Goal: Information Seeking & Learning: Learn about a topic

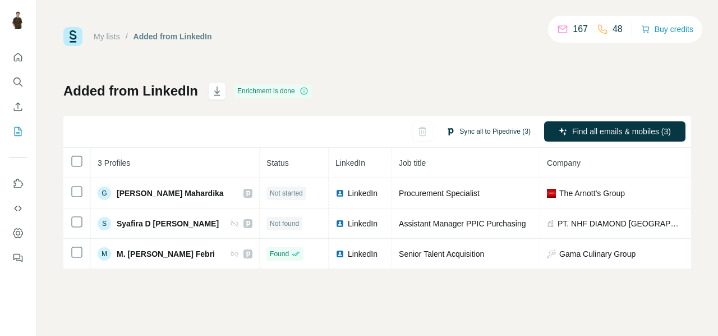
click at [474, 135] on button "Sync all to Pipedrive (3)" at bounding box center [488, 131] width 100 height 17
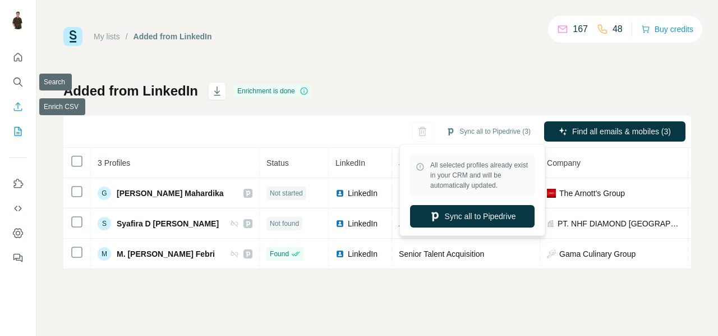
click at [19, 106] on icon "Enrich CSV" at bounding box center [17, 106] width 11 height 11
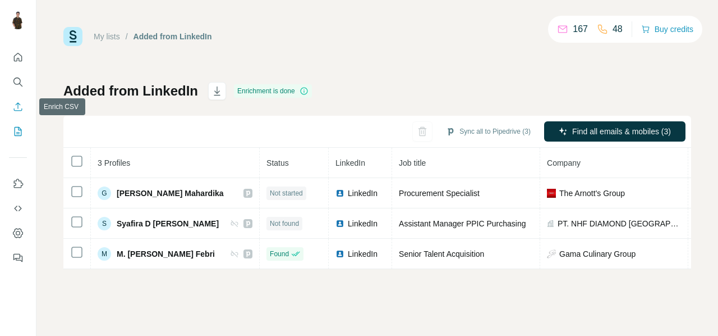
click at [20, 103] on icon "Enrich CSV" at bounding box center [17, 106] width 11 height 11
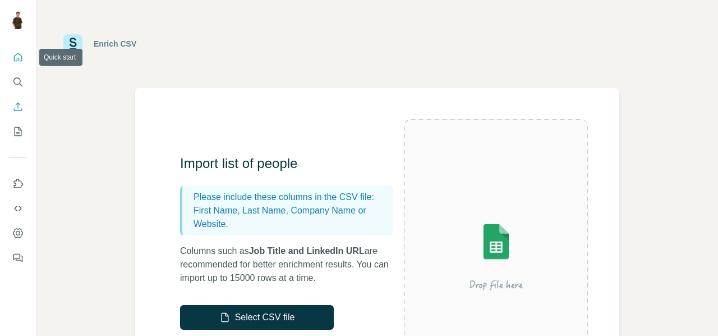
click at [16, 61] on icon "Quick start" at bounding box center [17, 57] width 11 height 11
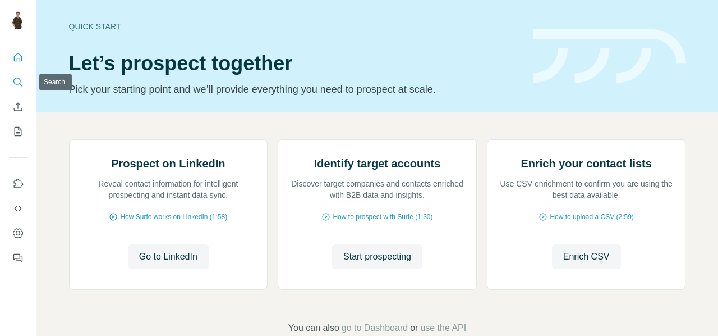
click at [21, 84] on icon "Search" at bounding box center [17, 81] width 11 height 11
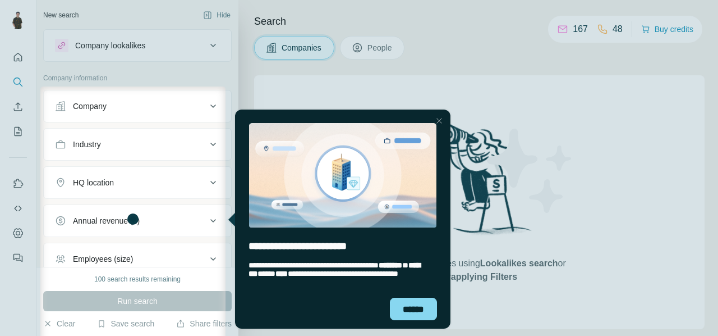
click at [435, 120] on div at bounding box center [439, 120] width 13 height 13
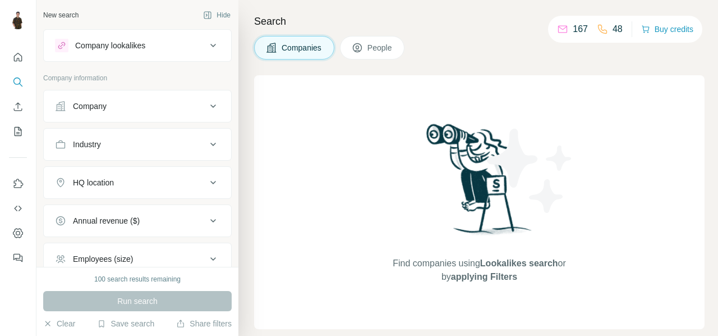
click at [365, 43] on button "People" at bounding box center [372, 48] width 65 height 24
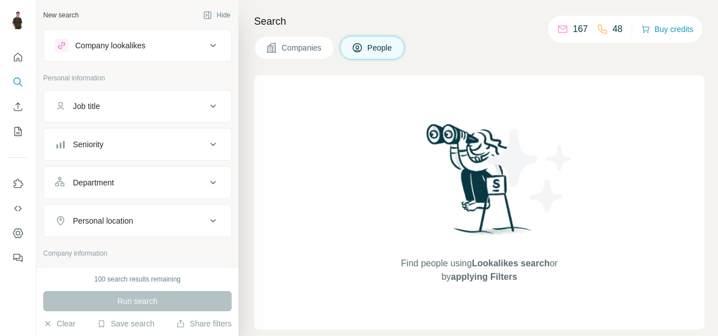
click at [152, 101] on div "Job title" at bounding box center [131, 105] width 152 height 11
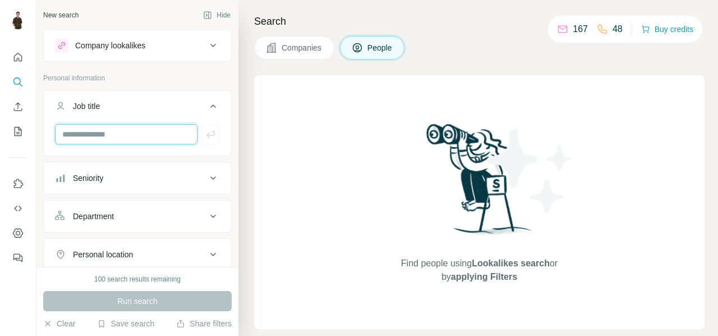
click at [106, 137] on input "text" at bounding box center [126, 134] width 143 height 20
type input "**********"
click at [171, 175] on div "Seniority" at bounding box center [131, 177] width 152 height 11
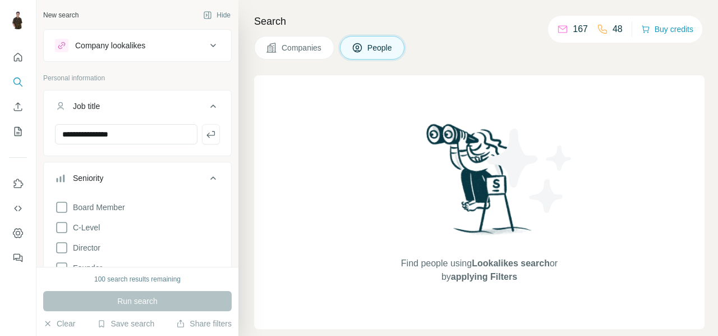
click at [171, 175] on div "Seniority" at bounding box center [131, 177] width 152 height 11
click at [181, 249] on div "Personal location" at bounding box center [131, 254] width 152 height 11
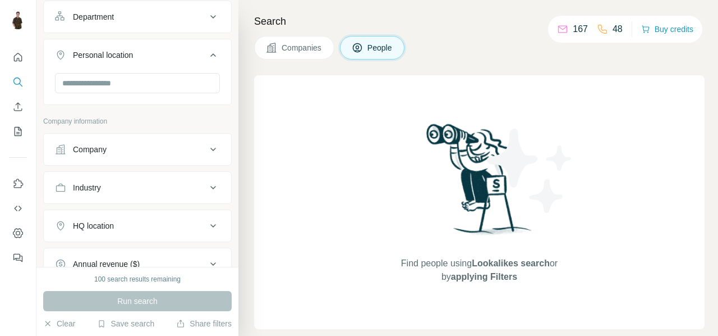
scroll to position [206, 0]
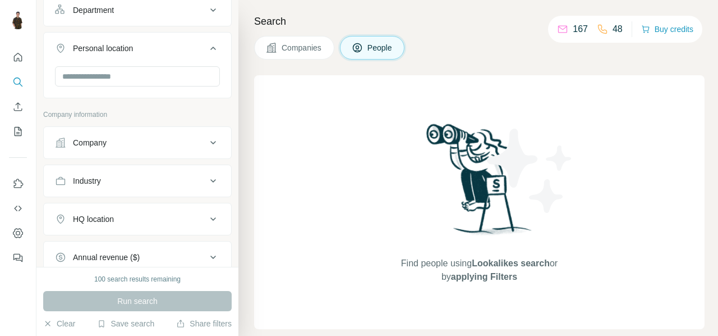
click at [177, 143] on div "Company" at bounding box center [131, 142] width 152 height 11
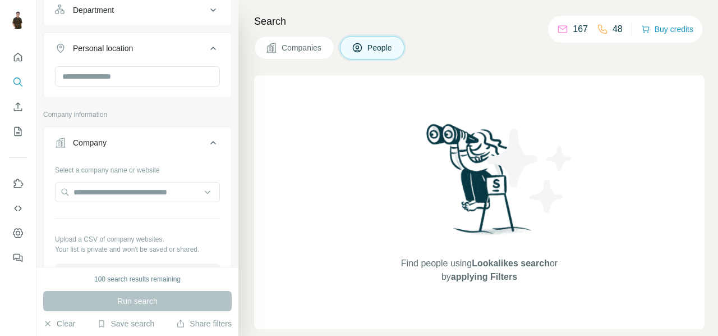
click at [177, 143] on div "Company" at bounding box center [131, 142] width 152 height 11
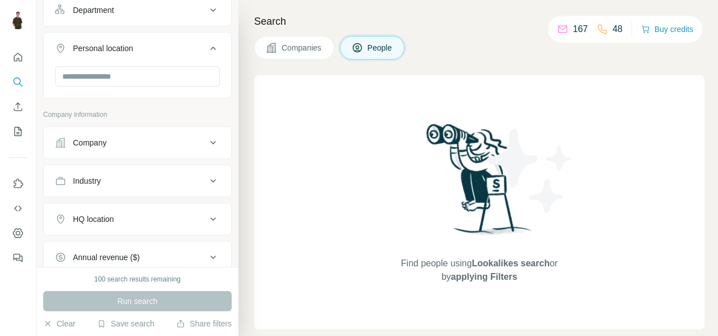
click at [184, 176] on div "Industry" at bounding box center [131, 180] width 152 height 11
click at [158, 203] on input at bounding box center [131, 209] width 139 height 12
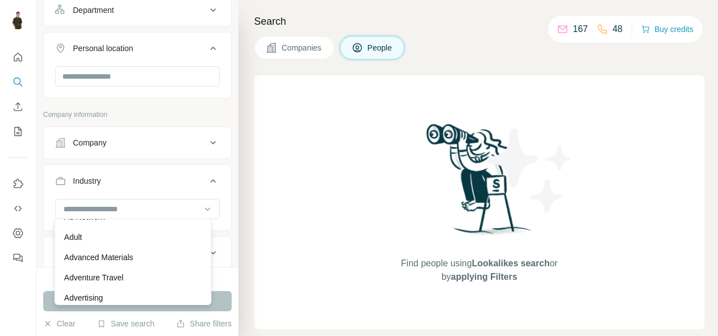
scroll to position [126, 0]
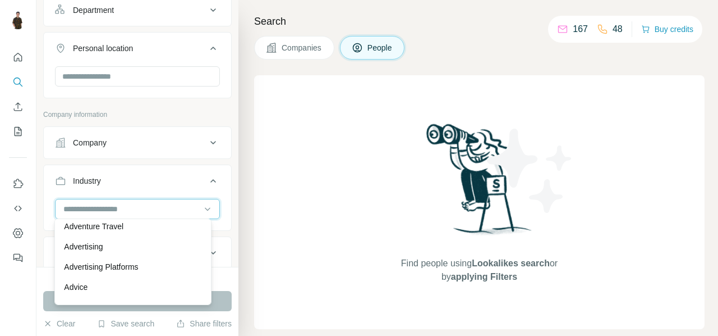
click at [125, 206] on input at bounding box center [131, 209] width 139 height 12
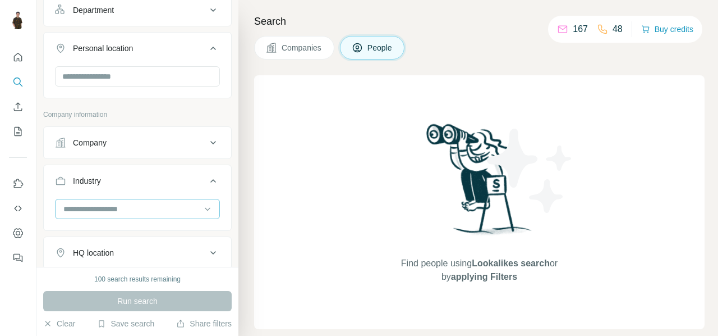
click at [125, 206] on input at bounding box center [131, 209] width 139 height 12
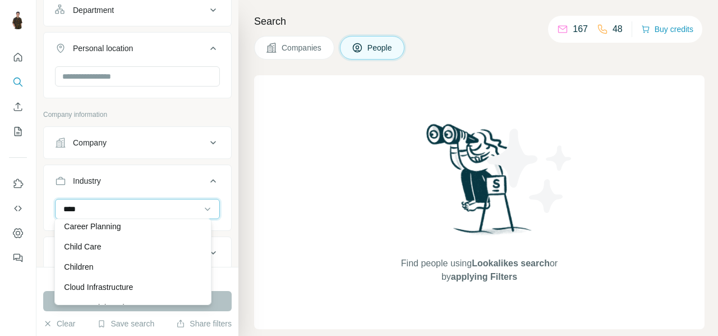
scroll to position [0, 0]
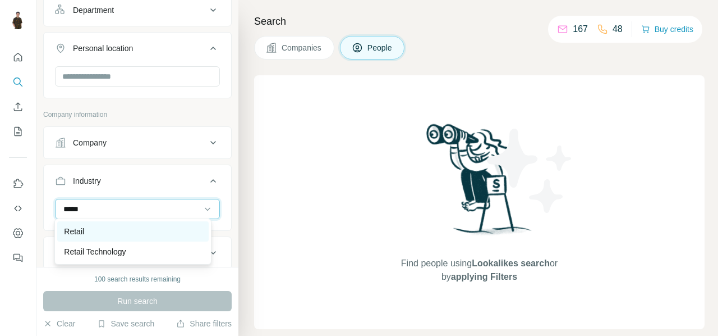
type input "*****"
click at [71, 235] on p "Retail" at bounding box center [74, 231] width 20 height 11
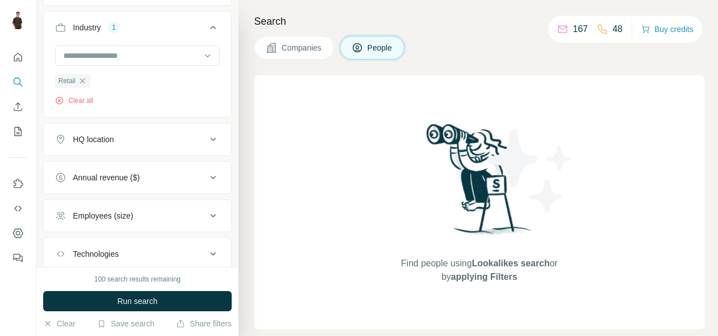
scroll to position [428, 0]
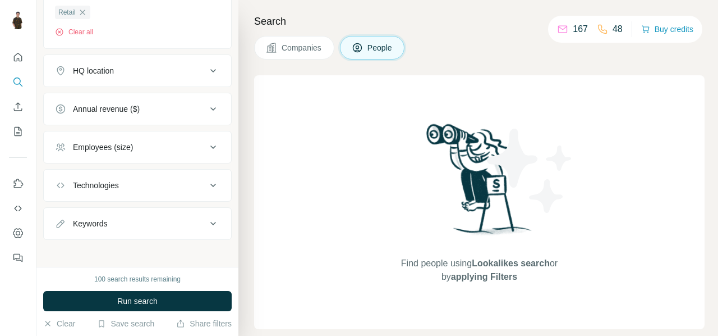
click at [155, 143] on div "Employees (size)" at bounding box center [131, 146] width 152 height 11
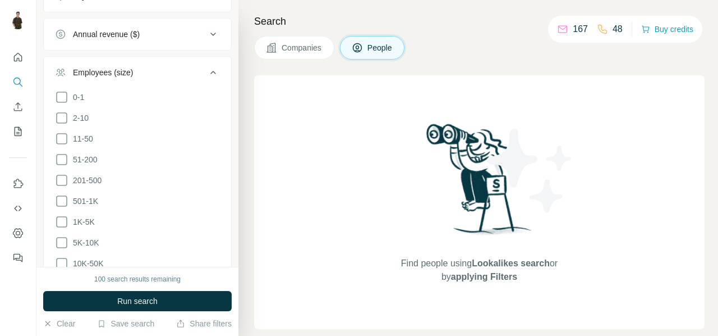
scroll to position [508, 0]
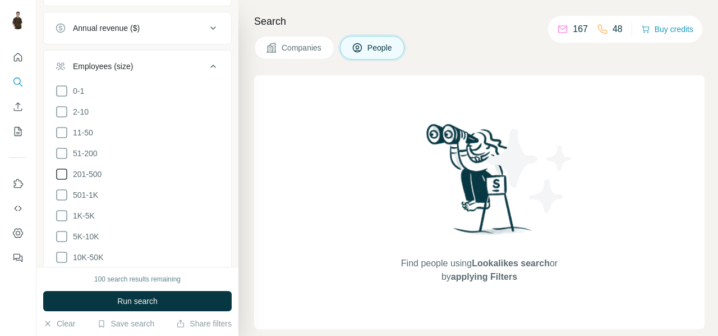
click at [60, 169] on icon at bounding box center [61, 173] width 13 height 13
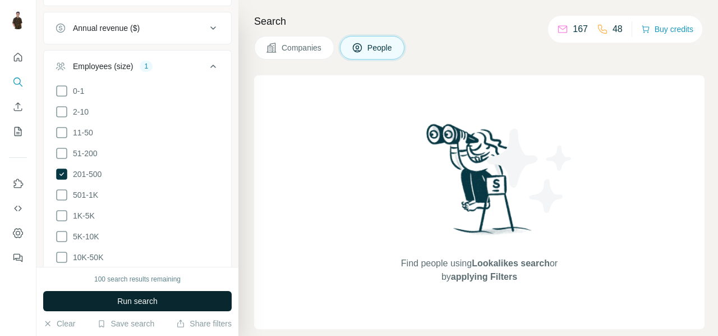
click at [148, 295] on span "Run search" at bounding box center [137, 300] width 40 height 11
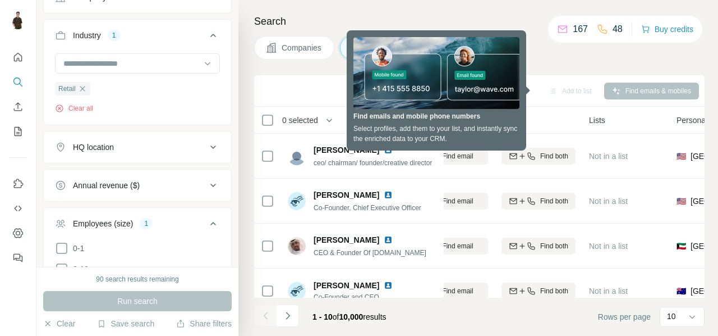
scroll to position [351, 0]
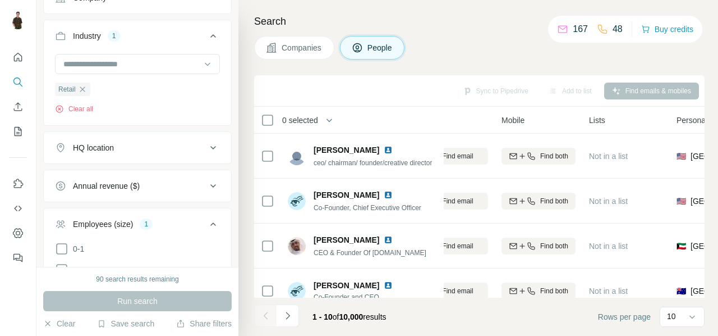
click at [167, 142] on div "HQ location" at bounding box center [131, 147] width 152 height 11
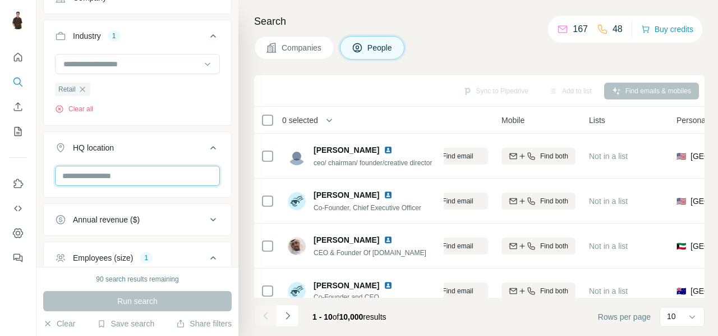
click at [130, 172] on input "text" at bounding box center [137, 176] width 165 height 20
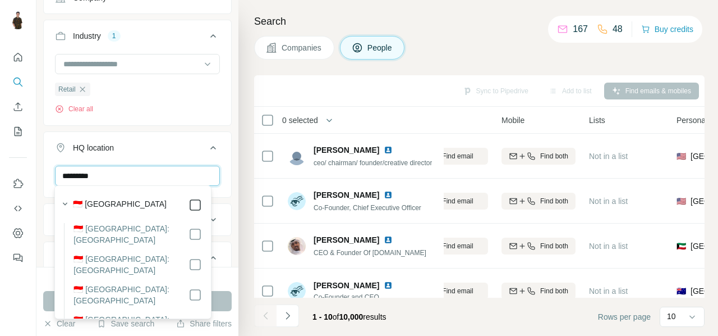
type input "*********"
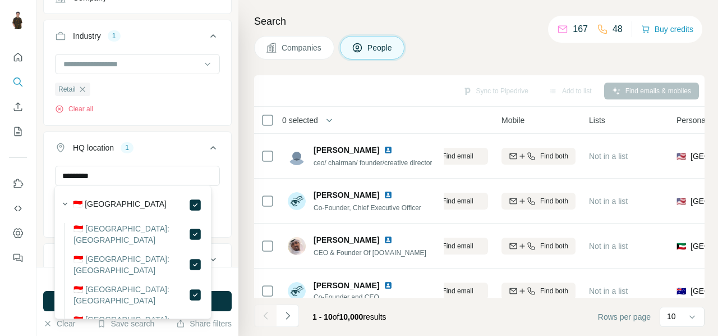
click at [208, 145] on icon at bounding box center [213, 147] width 13 height 13
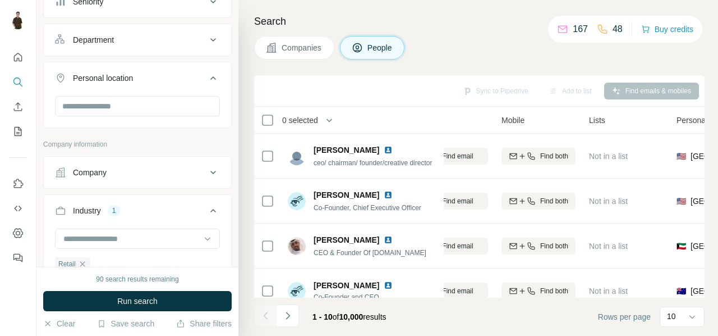
scroll to position [176, 0]
click at [196, 173] on div "Company" at bounding box center [131, 172] width 152 height 11
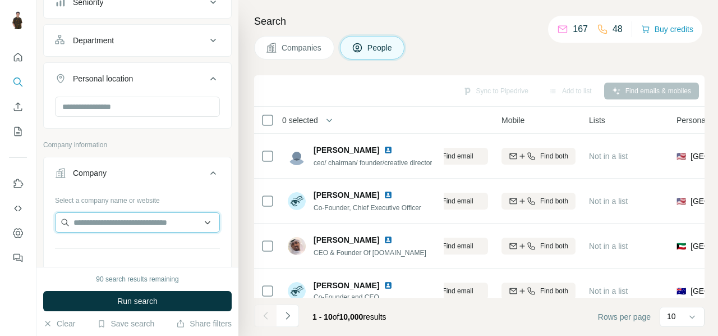
click at [165, 217] on input "text" at bounding box center [137, 222] width 165 height 20
click at [207, 166] on icon at bounding box center [213, 172] width 13 height 13
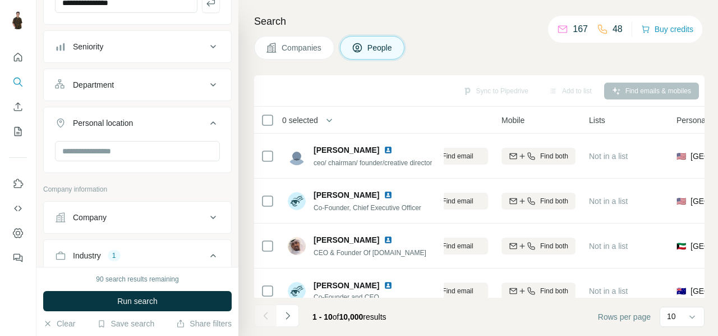
scroll to position [131, 0]
click at [178, 145] on input "text" at bounding box center [137, 151] width 165 height 20
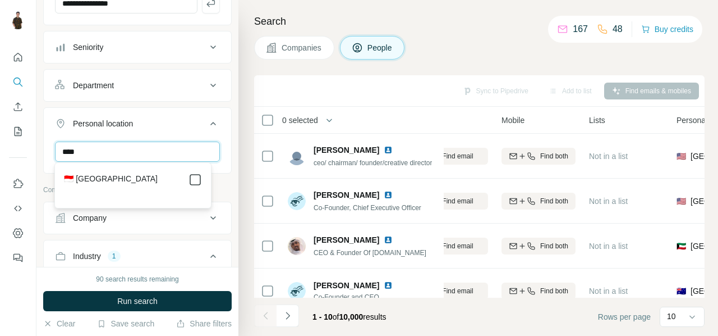
type input "****"
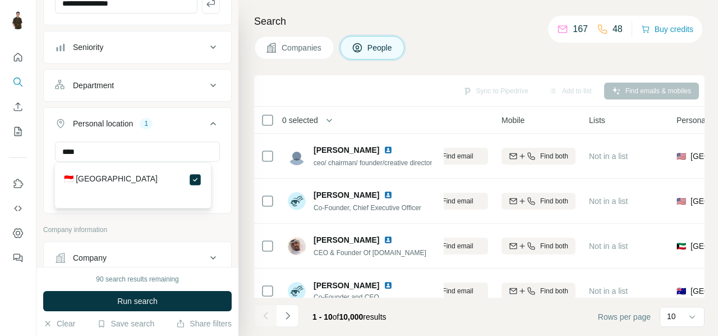
click at [207, 126] on icon at bounding box center [213, 123] width 13 height 13
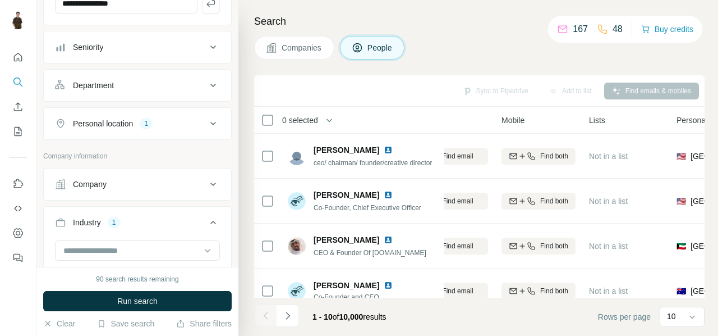
click at [207, 126] on icon at bounding box center [213, 123] width 13 height 13
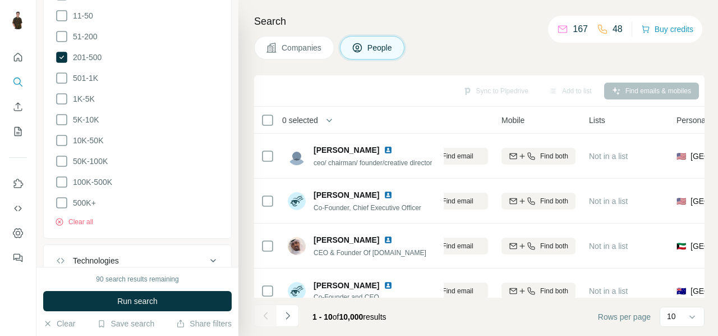
scroll to position [737, 0]
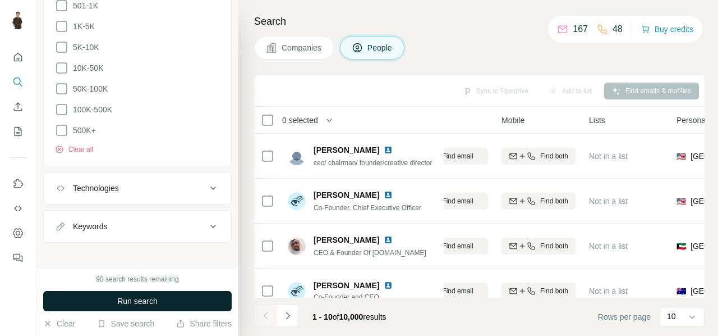
click at [148, 299] on span "Run search" at bounding box center [137, 300] width 40 height 11
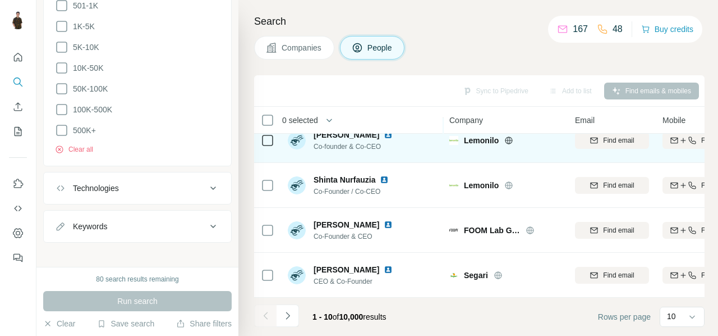
scroll to position [0, 0]
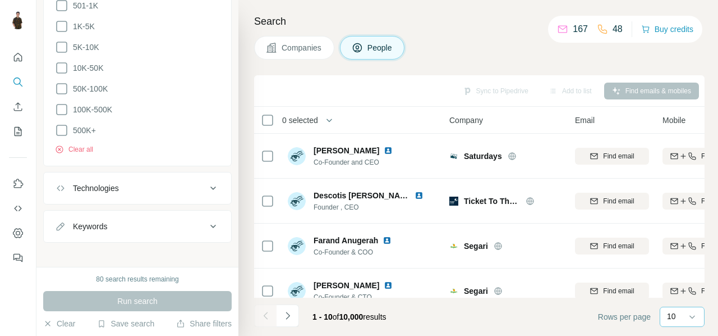
click at [680, 310] on div "10" at bounding box center [681, 315] width 28 height 11
click at [681, 286] on div "10" at bounding box center [678, 291] width 18 height 11
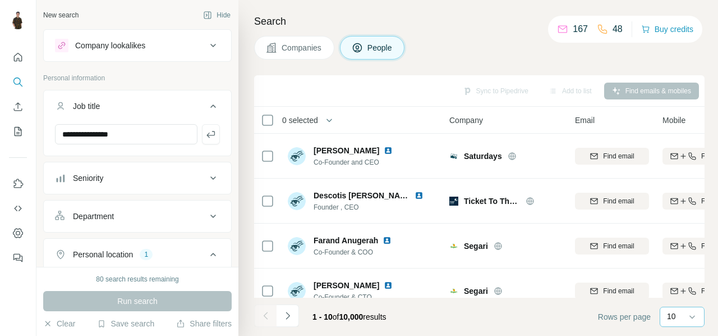
click at [194, 175] on div "Seniority" at bounding box center [131, 177] width 152 height 11
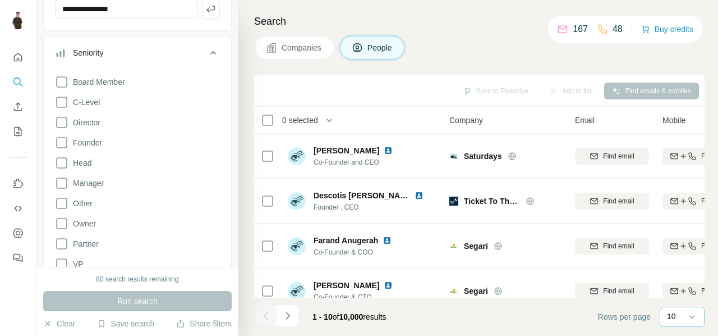
scroll to position [217, 0]
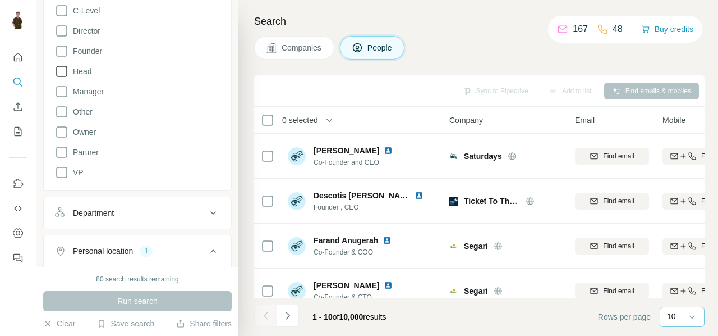
click at [66, 66] on icon at bounding box center [61, 71] width 11 height 11
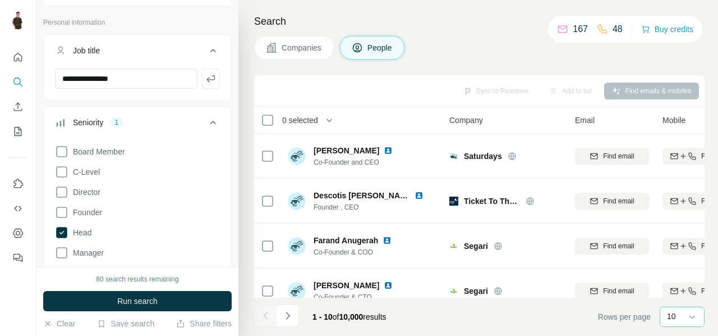
scroll to position [55, 0]
click at [207, 118] on icon at bounding box center [213, 122] width 13 height 13
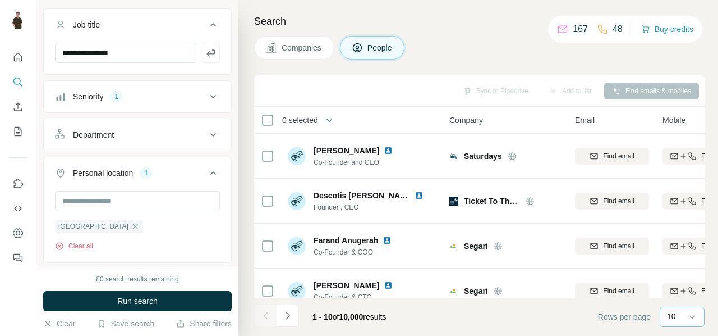
scroll to position [82, 0]
click at [210, 131] on icon at bounding box center [213, 133] width 13 height 13
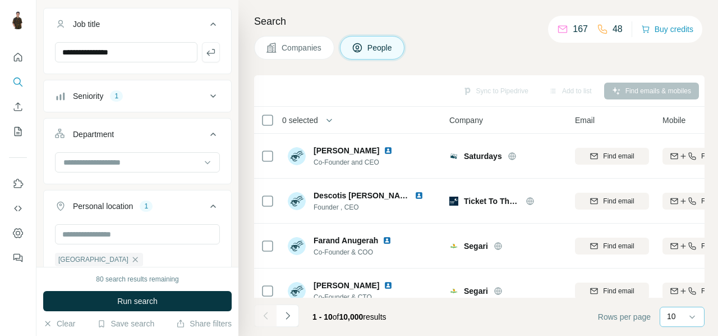
click at [210, 131] on icon at bounding box center [213, 133] width 13 height 13
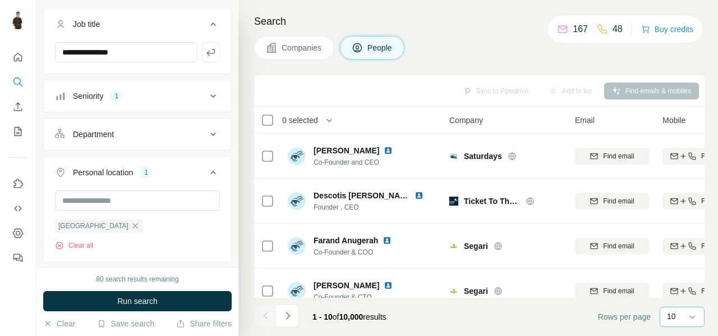
click at [207, 177] on icon at bounding box center [213, 172] width 13 height 13
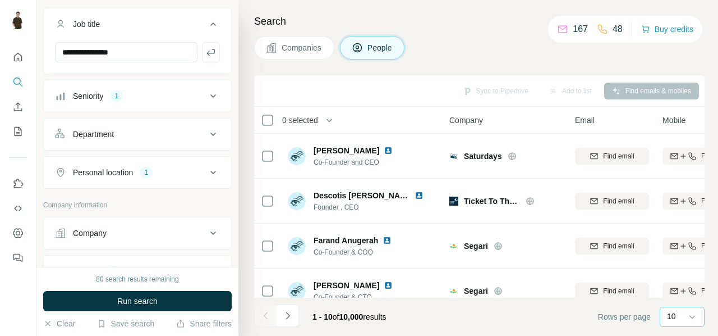
click at [207, 177] on icon at bounding box center [213, 172] width 13 height 13
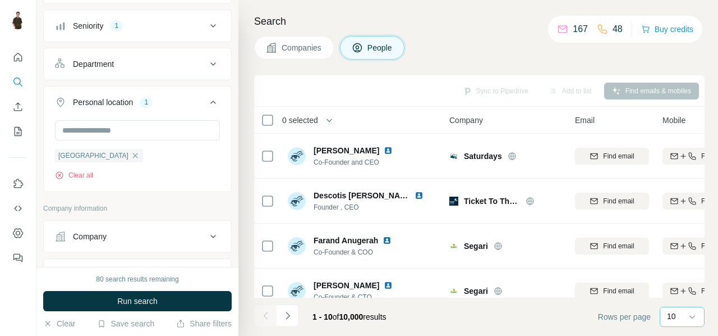
scroll to position [247, 0]
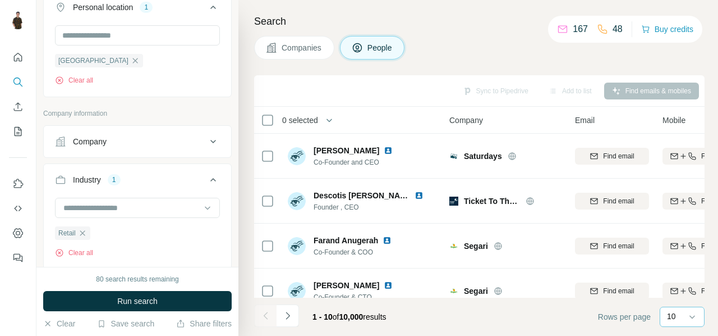
click at [207, 136] on icon at bounding box center [213, 141] width 13 height 13
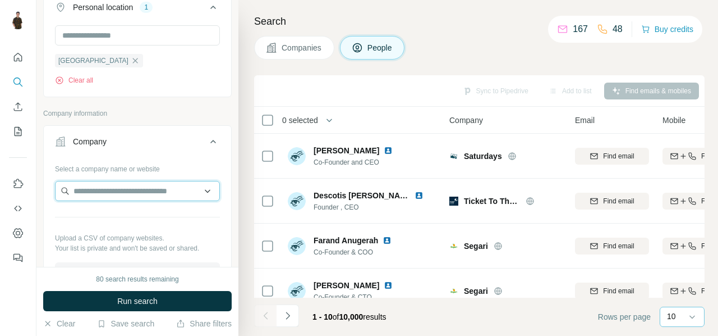
click at [166, 190] on input "text" at bounding box center [137, 191] width 165 height 20
click at [199, 149] on button "Company" at bounding box center [137, 143] width 187 height 31
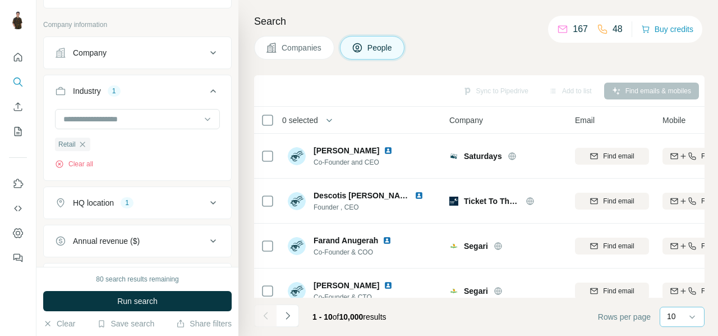
scroll to position [451, 0]
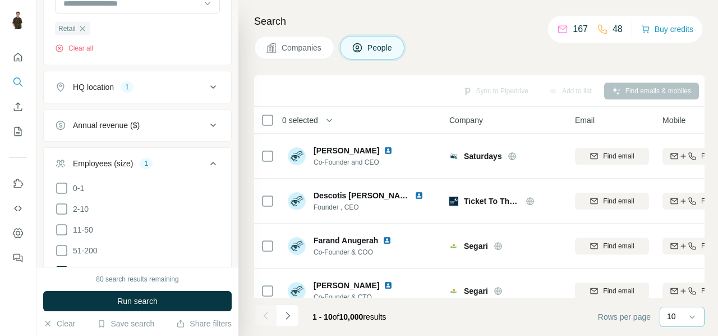
click at [198, 78] on button "HQ location 1" at bounding box center [137, 87] width 187 height 27
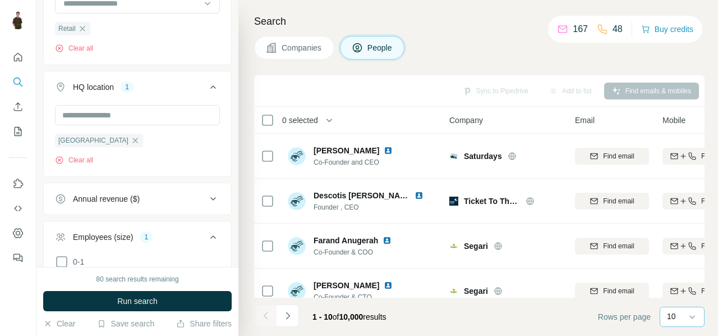
click at [198, 78] on button "HQ location 1" at bounding box center [137, 89] width 187 height 31
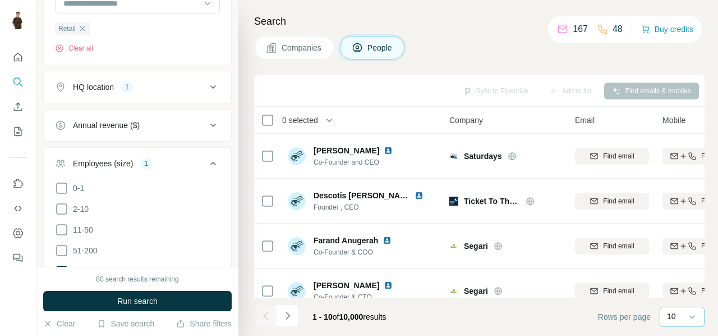
click at [195, 121] on div "Annual revenue ($)" at bounding box center [131, 125] width 152 height 11
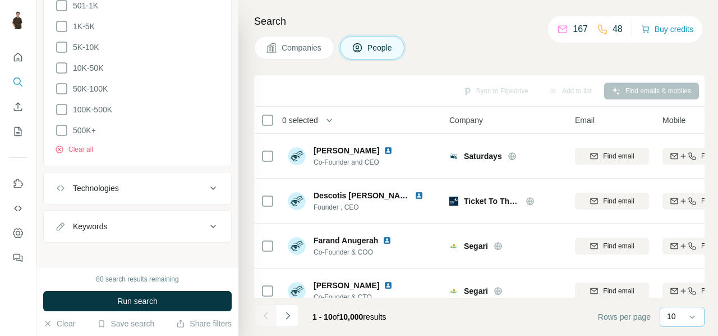
scroll to position [737, 0]
click at [181, 184] on div "Technologies" at bounding box center [131, 187] width 152 height 11
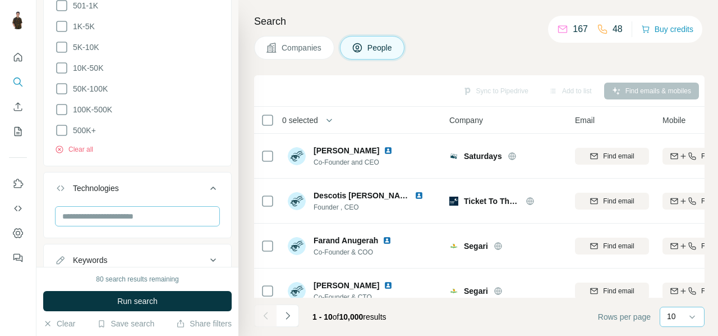
scroll to position [771, 0]
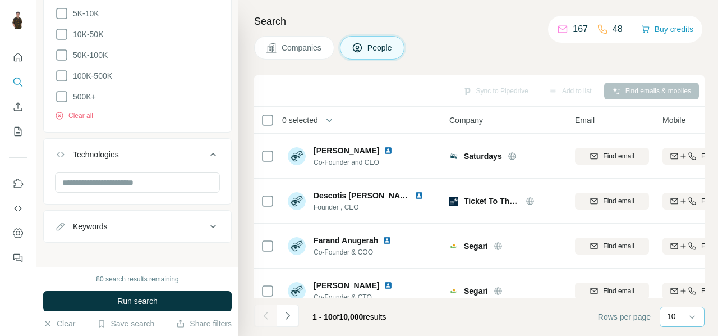
click at [185, 213] on button "Keywords" at bounding box center [137, 226] width 187 height 27
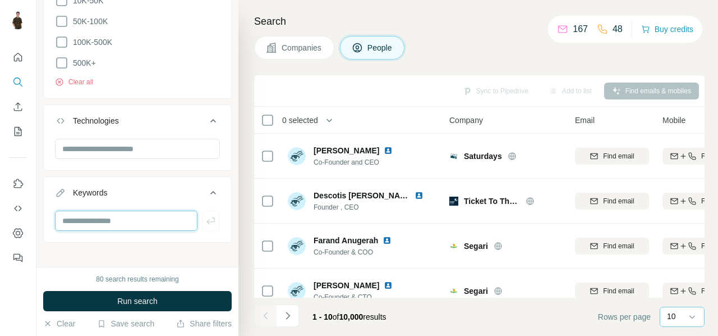
click at [152, 210] on input "text" at bounding box center [126, 220] width 143 height 20
type input "****"
click at [202, 210] on button "button" at bounding box center [211, 220] width 18 height 20
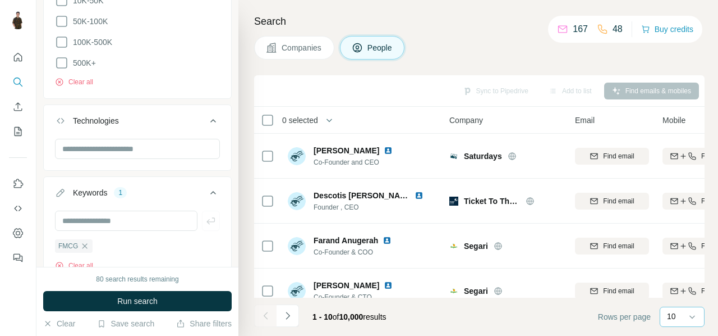
scroll to position [845, 0]
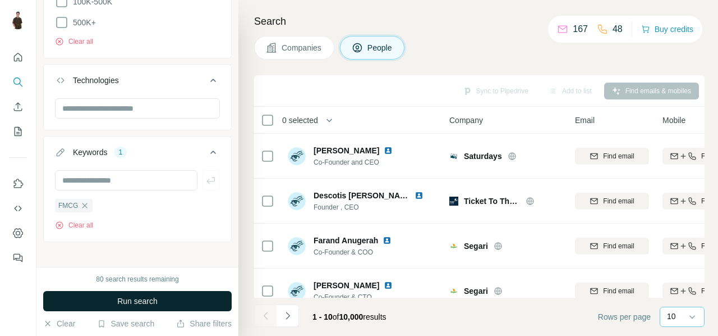
click at [143, 297] on span "Run search" at bounding box center [137, 300] width 40 height 11
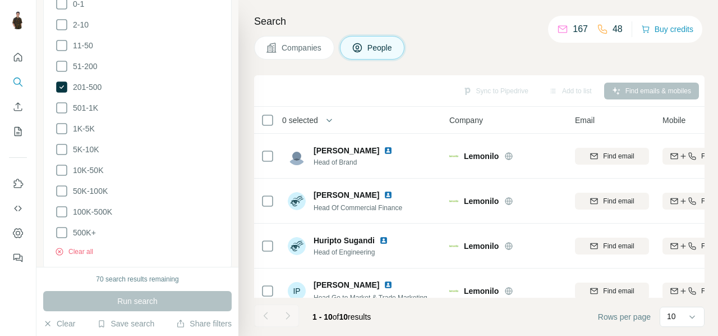
scroll to position [635, 0]
click at [66, 247] on button "Clear all" at bounding box center [74, 251] width 38 height 10
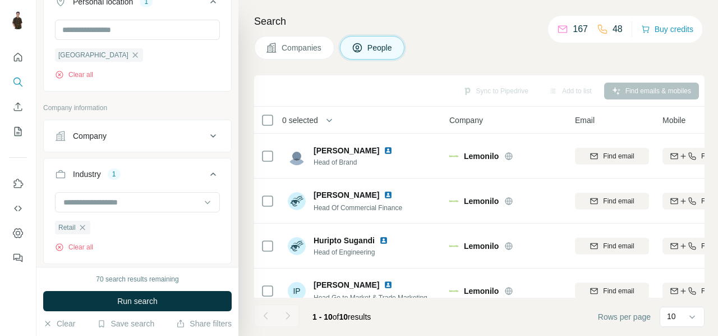
scroll to position [252, 0]
click at [207, 139] on icon at bounding box center [213, 136] width 13 height 13
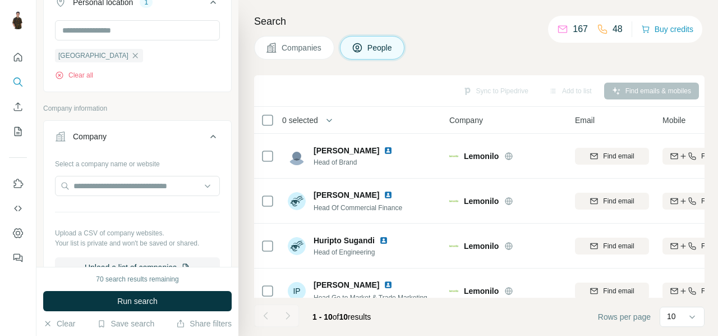
click at [180, 134] on div "Company" at bounding box center [131, 136] width 152 height 11
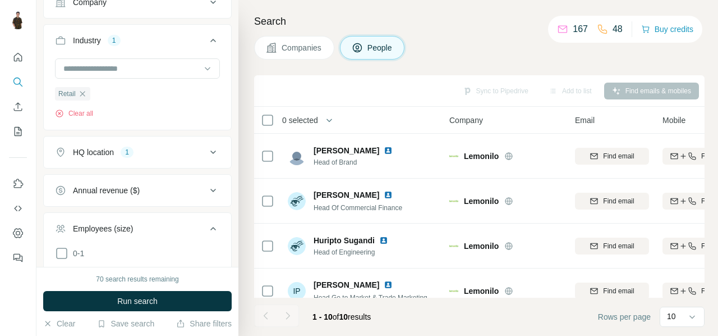
scroll to position [386, 0]
click at [185, 154] on div "HQ location 1" at bounding box center [131, 152] width 152 height 11
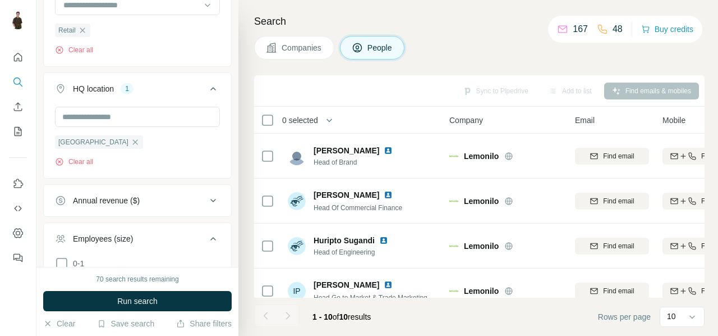
scroll to position [450, 0]
click at [201, 95] on button "HQ location 1" at bounding box center [137, 90] width 187 height 31
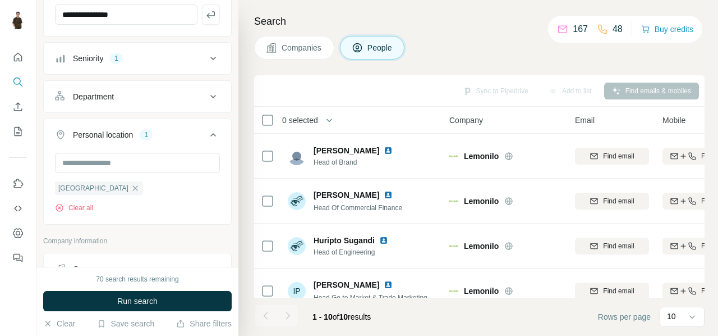
scroll to position [79, 0]
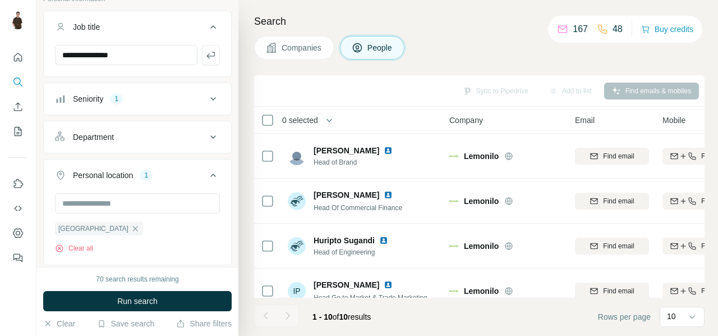
click at [176, 180] on button "Personal location 1" at bounding box center [137, 177] width 187 height 31
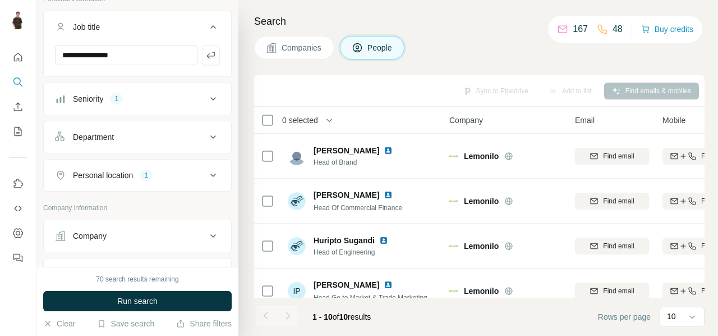
click at [176, 180] on button "Personal location 1" at bounding box center [137, 175] width 187 height 27
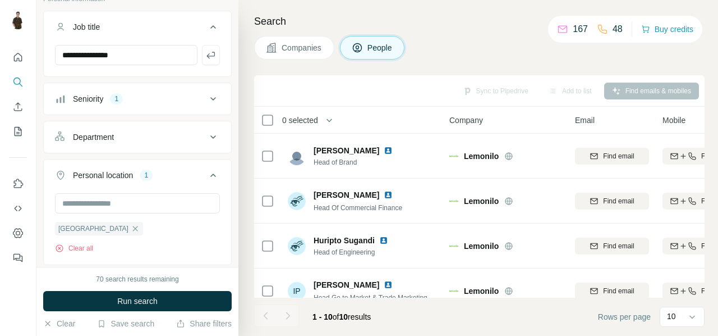
click at [155, 99] on div "Seniority 1" at bounding box center [131, 98] width 152 height 11
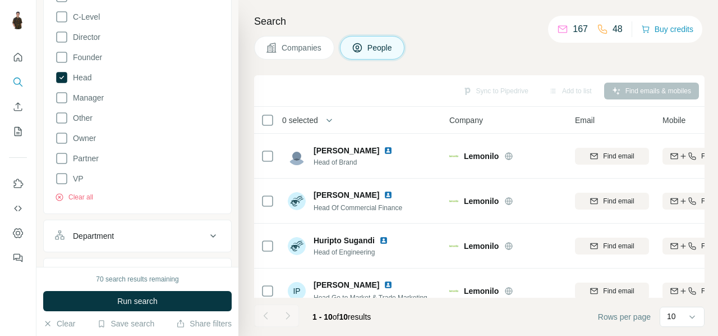
scroll to position [214, 0]
click at [81, 190] on button "Clear all" at bounding box center [74, 194] width 38 height 10
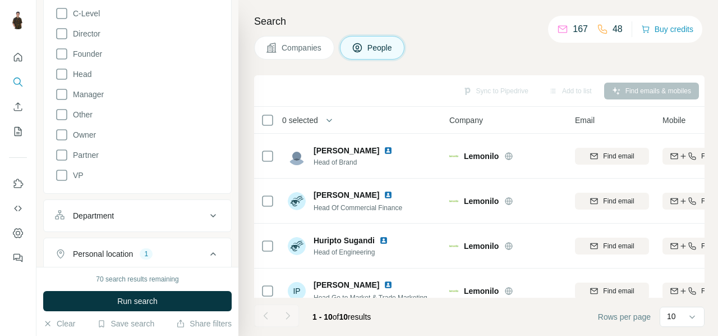
scroll to position [0, 0]
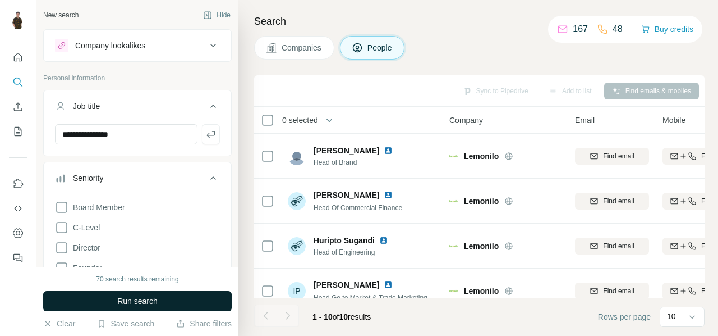
click at [122, 293] on button "Run search" at bounding box center [137, 301] width 189 height 20
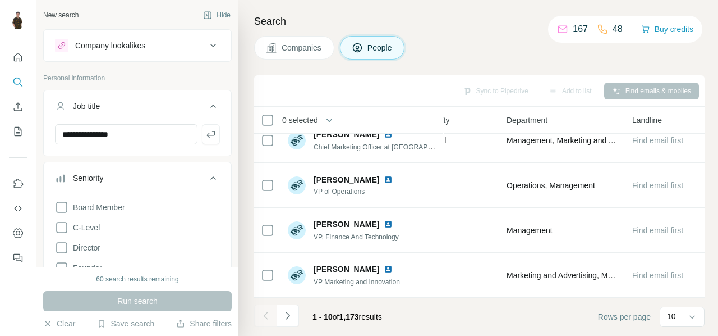
scroll to position [290, 0]
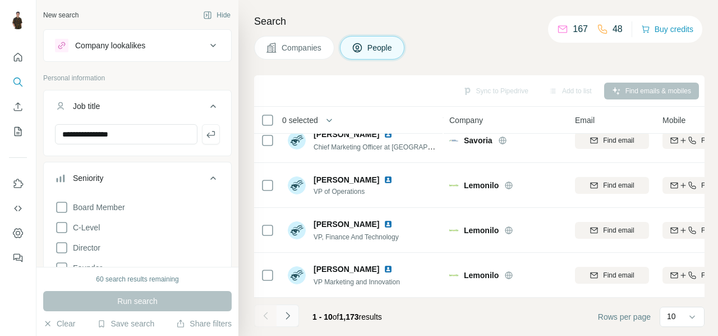
click at [292, 314] on icon "Navigate to next page" at bounding box center [287, 315] width 11 height 11
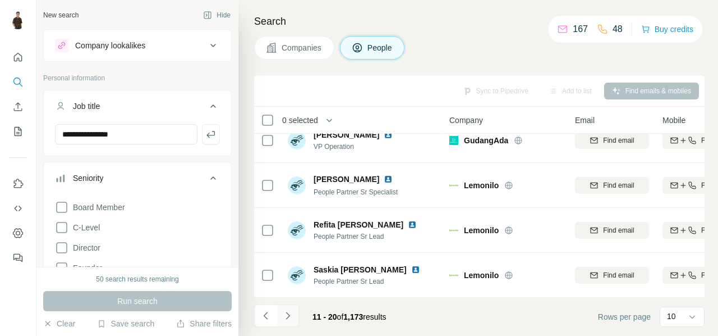
click at [291, 314] on icon "Navigate to next page" at bounding box center [287, 315] width 11 height 11
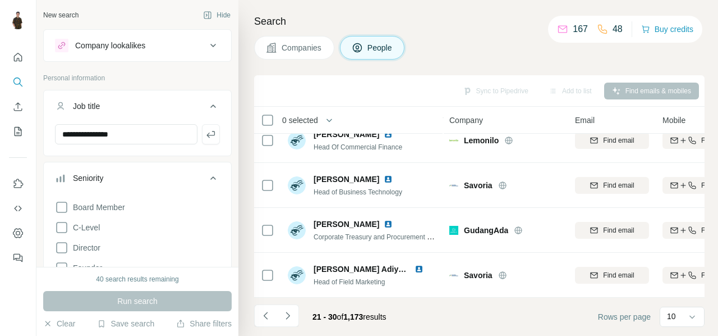
click at [299, 48] on span "Companies" at bounding box center [302, 47] width 41 height 11
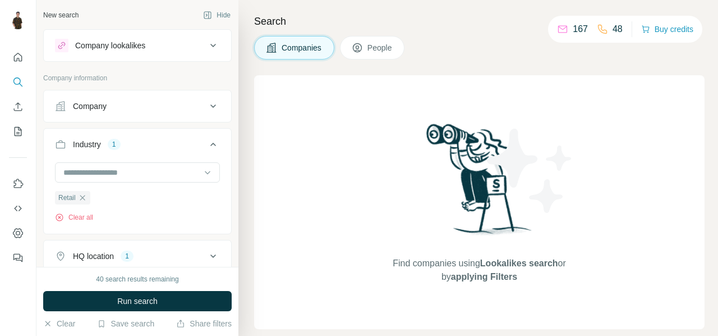
click at [380, 47] on span "People" at bounding box center [381, 47] width 26 height 11
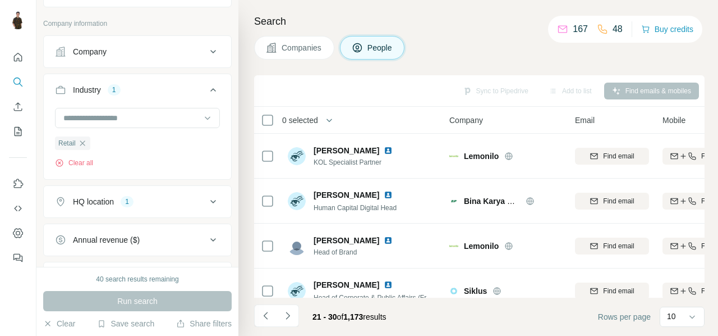
scroll to position [266, 0]
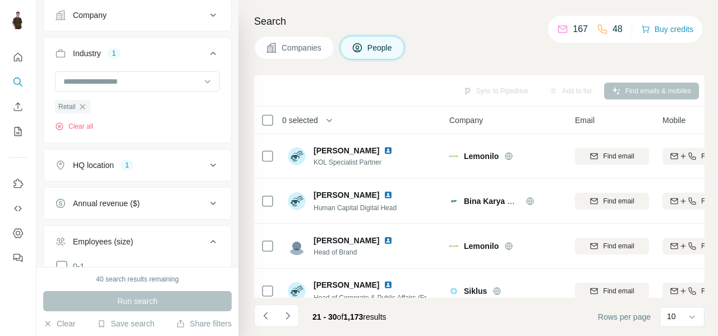
click at [207, 159] on icon at bounding box center [213, 164] width 13 height 13
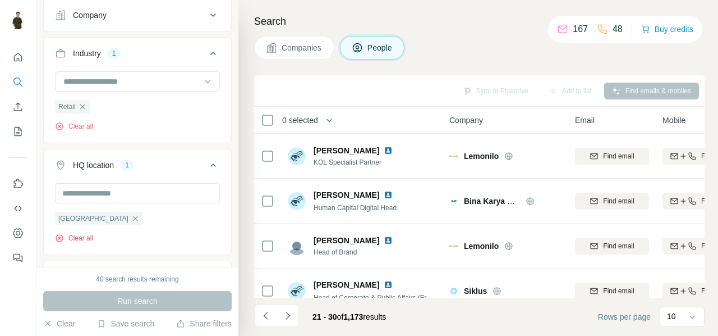
click at [85, 233] on button "Clear all" at bounding box center [74, 238] width 38 height 10
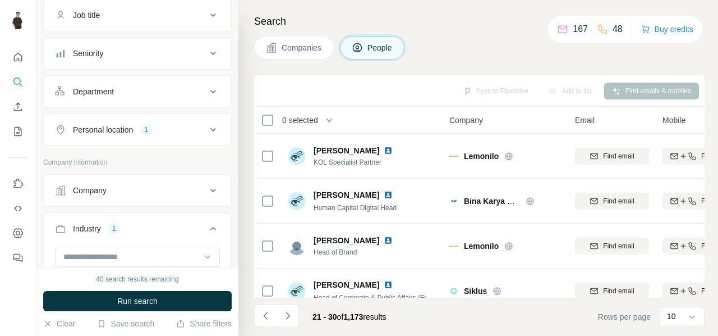
scroll to position [51, 0]
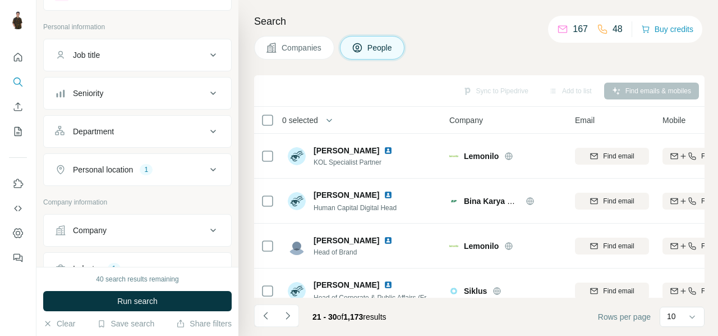
click at [207, 177] on button "Personal location 1" at bounding box center [137, 169] width 187 height 27
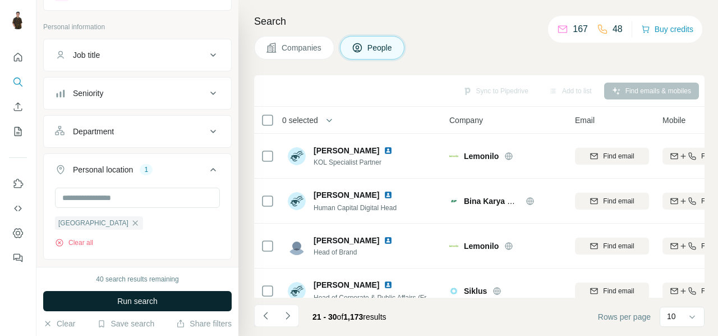
click at [146, 299] on span "Run search" at bounding box center [137, 300] width 40 height 11
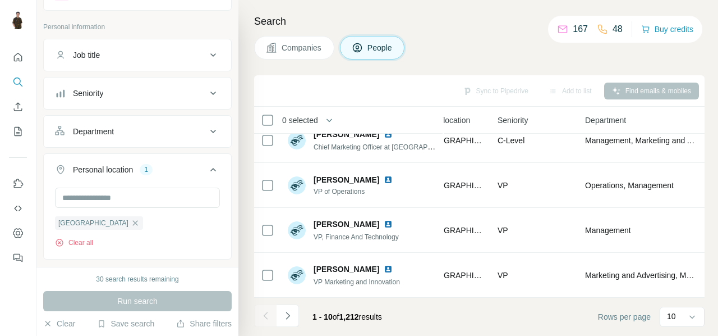
scroll to position [290, 0]
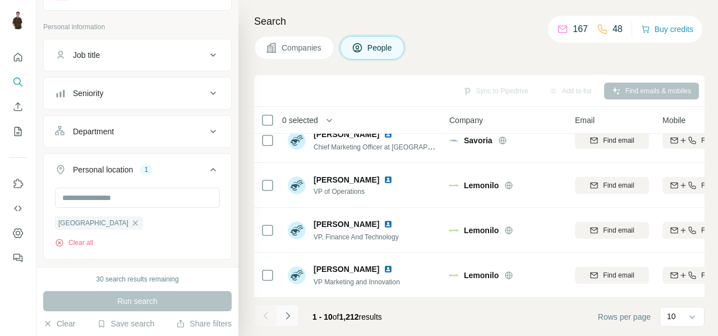
click at [287, 318] on icon "Navigate to next page" at bounding box center [288, 314] width 4 height 7
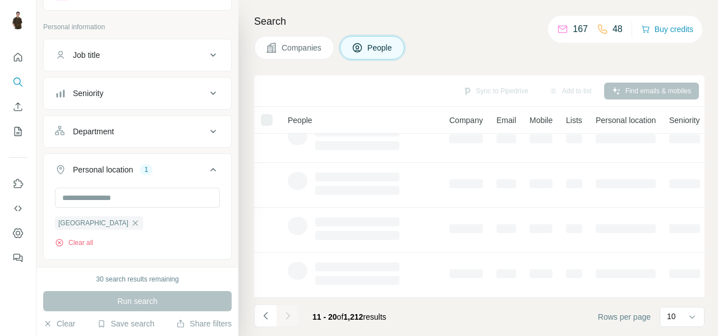
click at [287, 318] on div at bounding box center [288, 315] width 22 height 22
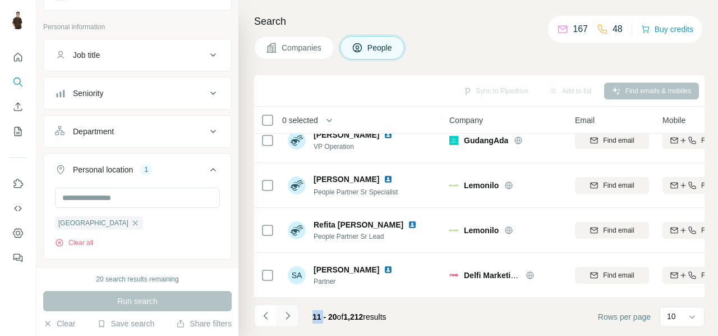
click at [286, 317] on icon "Navigate to next page" at bounding box center [287, 315] width 11 height 11
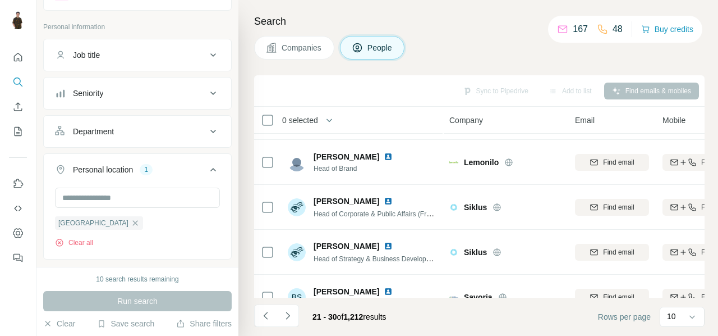
scroll to position [0, 0]
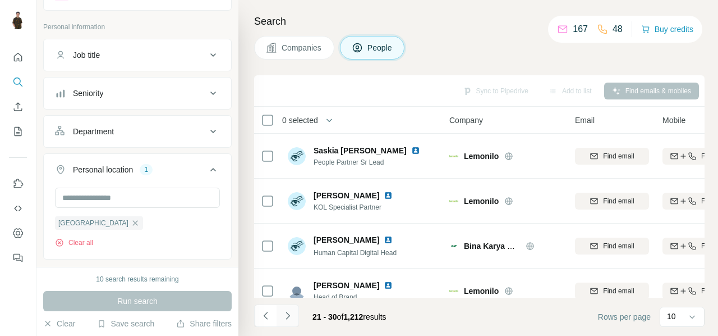
click at [281, 314] on button "Navigate to next page" at bounding box center [288, 315] width 22 height 22
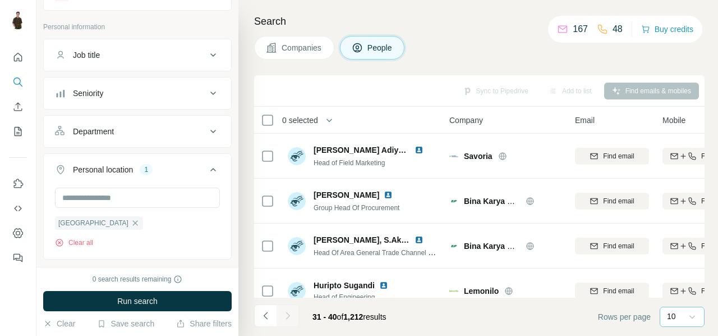
click at [694, 316] on icon at bounding box center [693, 316] width 6 height 3
click at [676, 228] on p "60" at bounding box center [673, 226] width 9 height 11
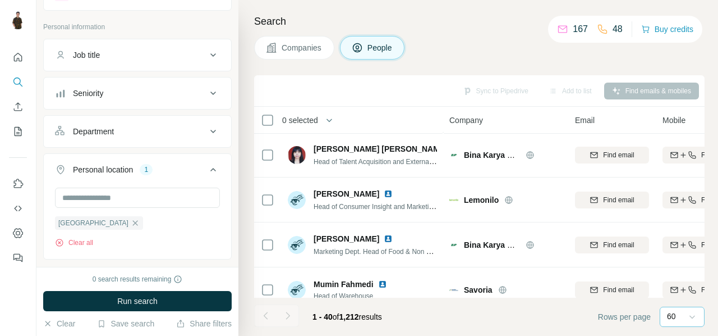
scroll to position [1637, 0]
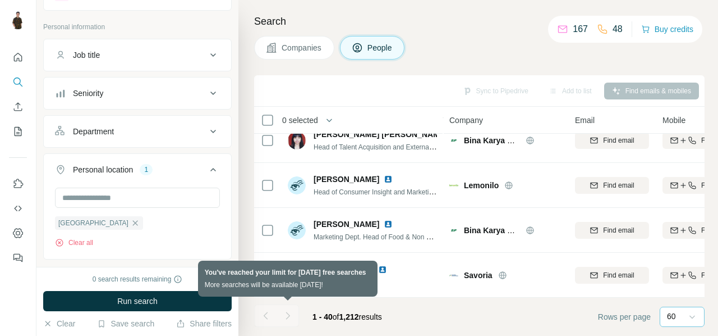
click at [287, 317] on div at bounding box center [288, 315] width 22 height 22
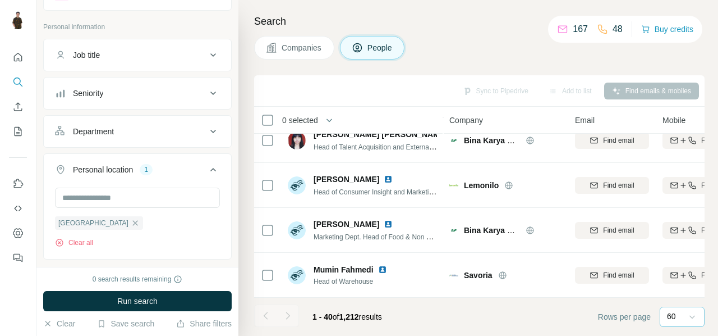
click at [267, 316] on div at bounding box center [265, 315] width 22 height 22
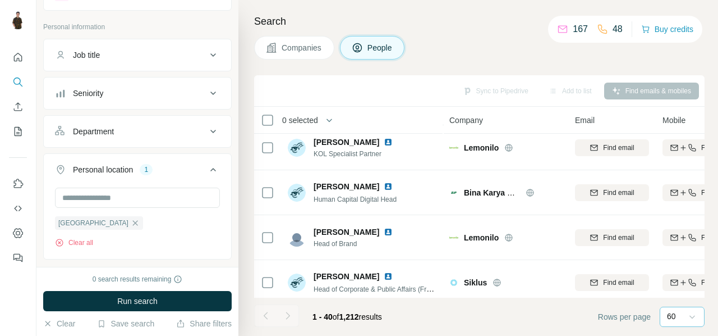
scroll to position [681, 0]
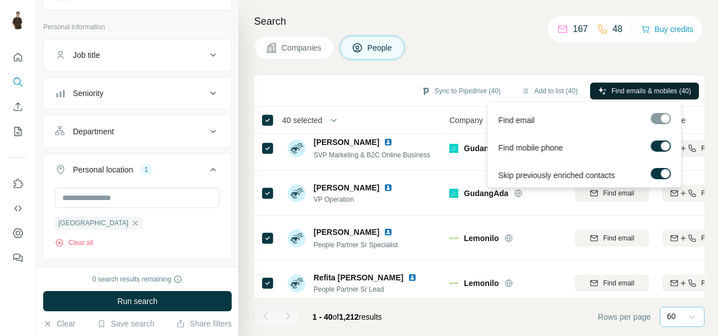
click at [630, 95] on button "Find emails & mobiles (40)" at bounding box center [644, 90] width 109 height 17
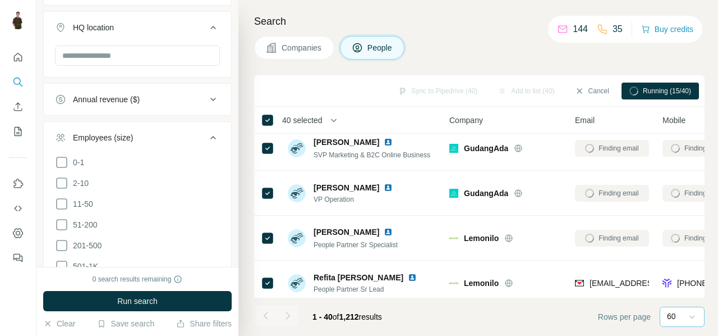
scroll to position [714, 0]
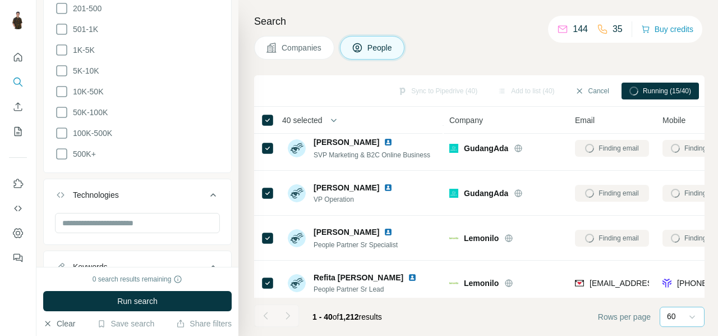
click at [60, 322] on button "Clear" at bounding box center [59, 323] width 32 height 11
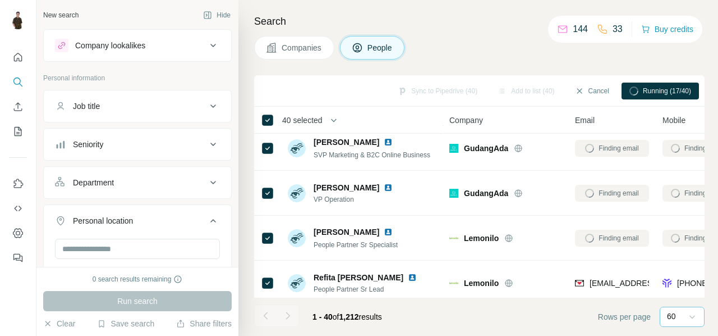
click at [177, 106] on div "Job title" at bounding box center [131, 105] width 152 height 11
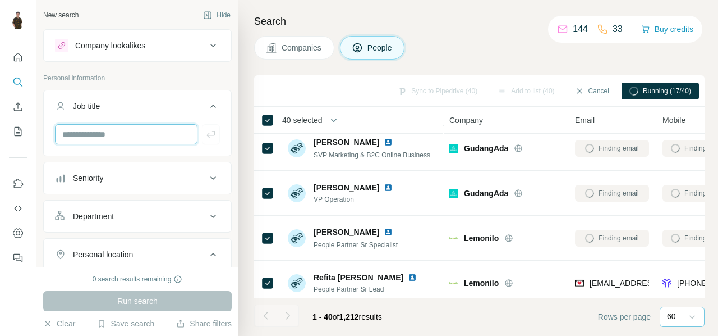
click at [141, 135] on input "text" at bounding box center [126, 134] width 143 height 20
type input "*"
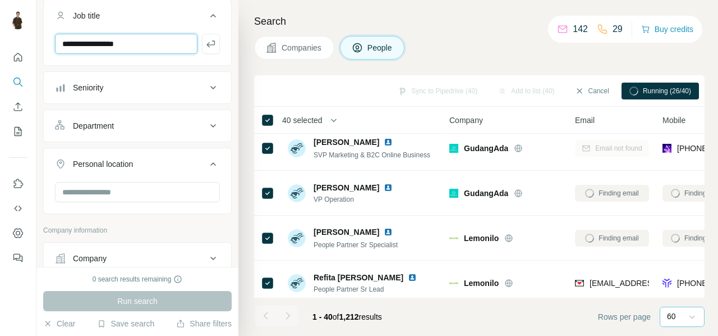
type input "**********"
click at [167, 158] on div "Personal location" at bounding box center [131, 163] width 152 height 11
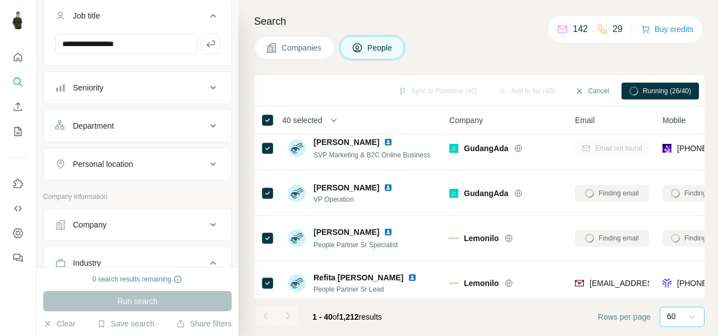
click at [167, 158] on div "Personal location" at bounding box center [131, 163] width 152 height 11
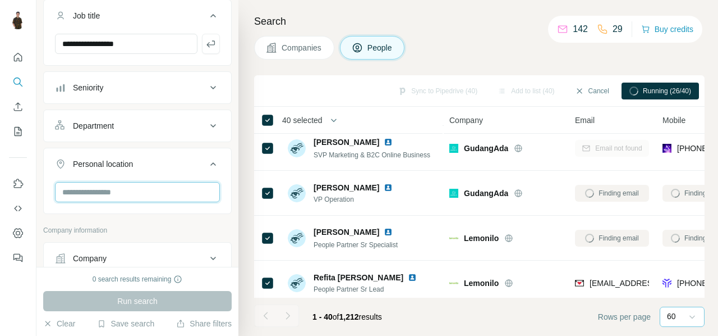
click at [114, 188] on input "text" at bounding box center [137, 192] width 165 height 20
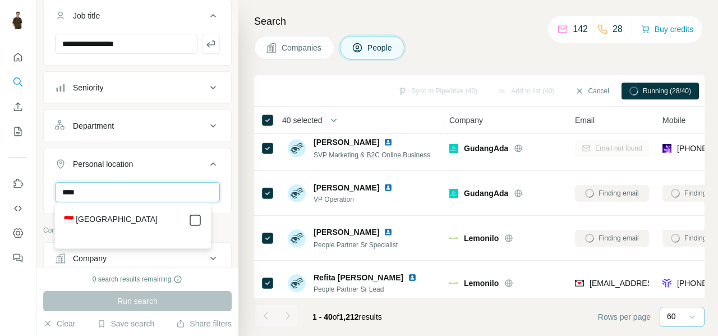
type input "****"
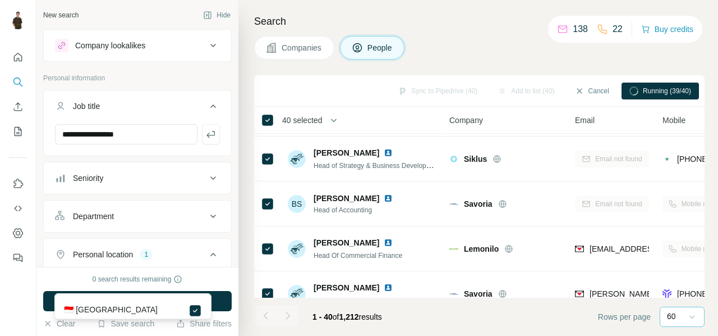
scroll to position [1356, 0]
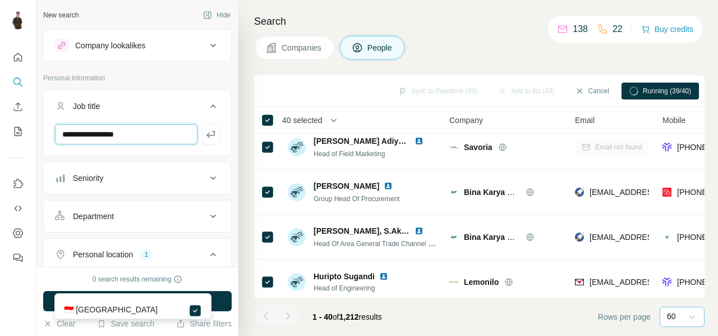
click at [162, 132] on input "**********" at bounding box center [126, 134] width 143 height 20
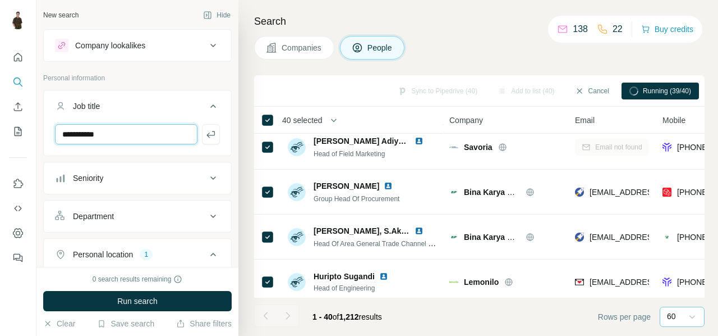
type input "**********"
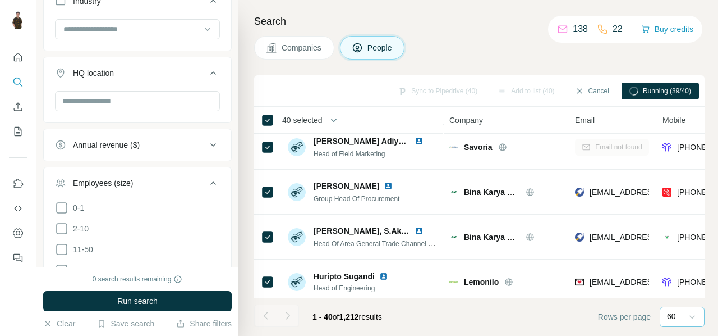
scroll to position [631, 0]
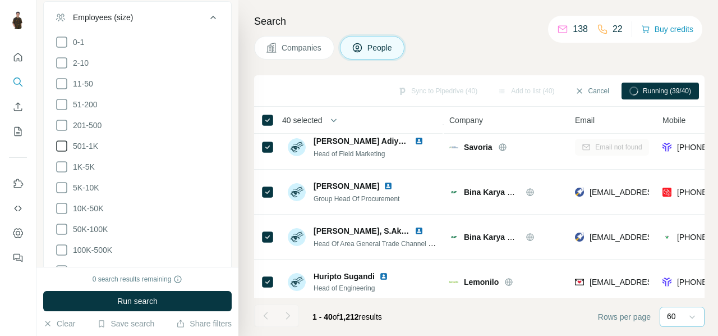
click at [59, 142] on icon at bounding box center [61, 145] width 13 height 13
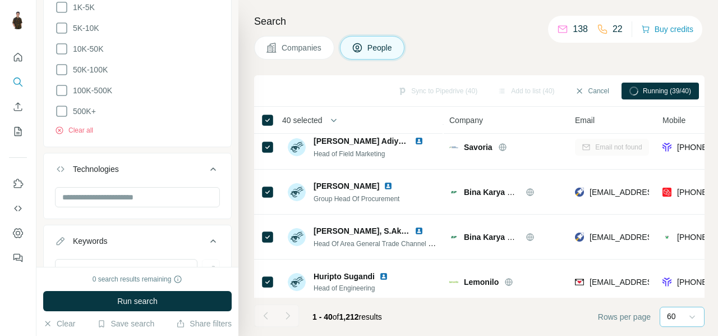
scroll to position [838, 0]
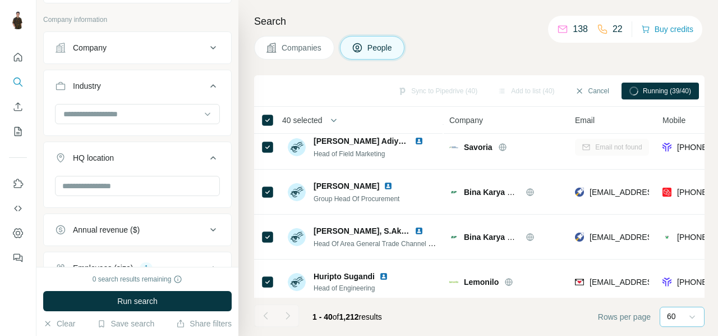
scroll to position [368, 0]
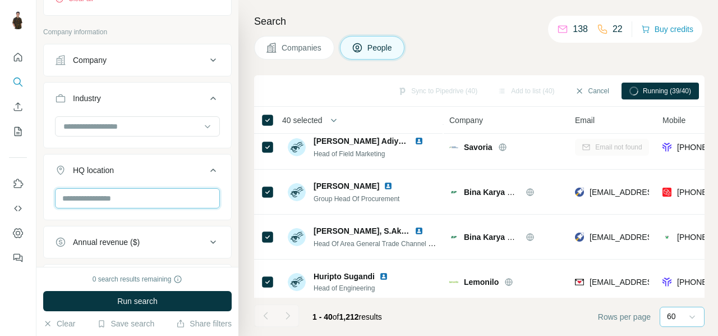
click at [134, 196] on input "text" at bounding box center [137, 198] width 165 height 20
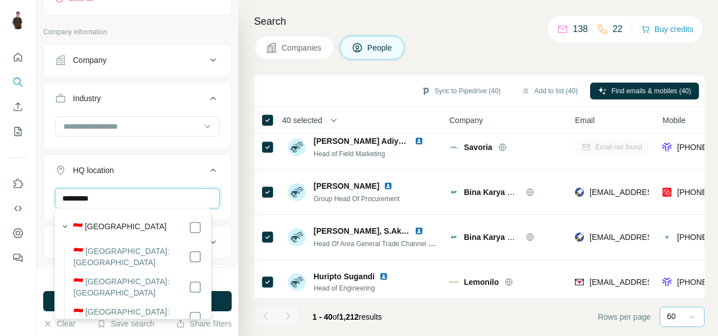
type input "*********"
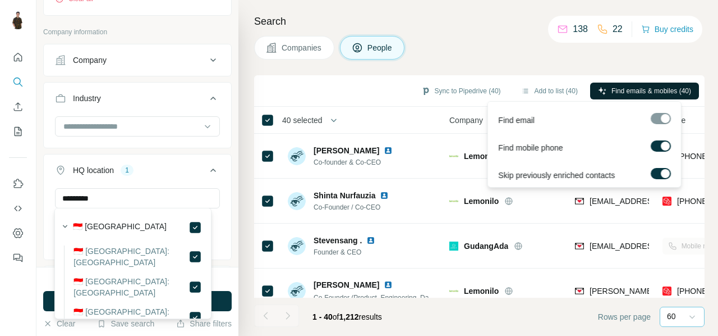
click at [640, 86] on span "Find emails & mobiles (40)" at bounding box center [652, 91] width 80 height 10
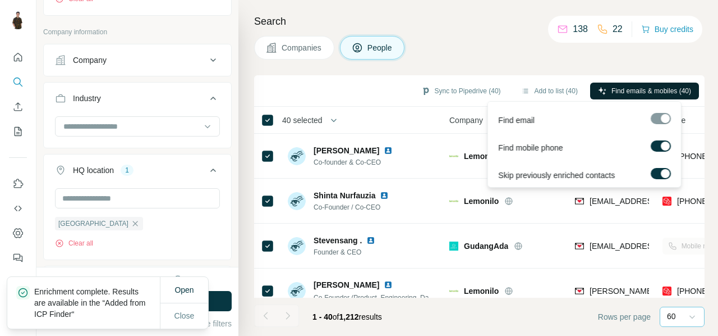
click at [643, 92] on span "Find emails & mobiles (40)" at bounding box center [652, 91] width 80 height 10
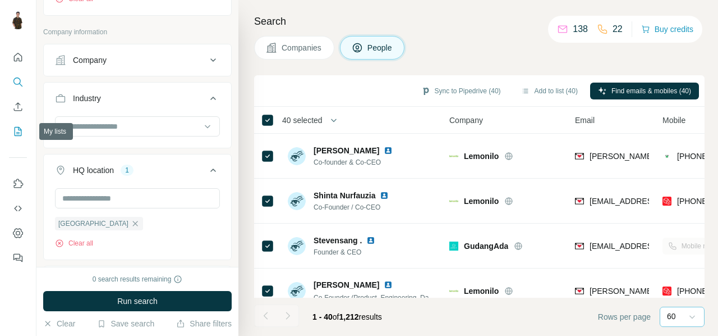
drag, startPoint x: 19, startPoint y: 133, endPoint x: 13, endPoint y: 129, distance: 6.9
click at [13, 129] on icon "My lists" at bounding box center [17, 131] width 11 height 11
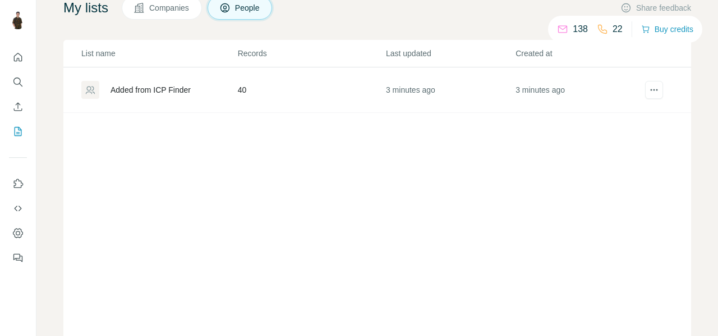
scroll to position [85, 0]
click at [145, 93] on div "Added from ICP Finder" at bounding box center [151, 90] width 80 height 11
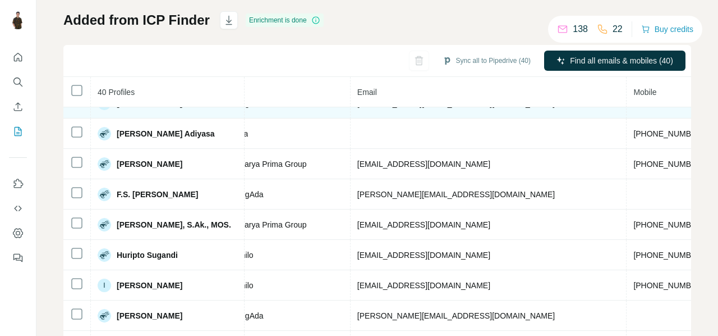
scroll to position [443, 324]
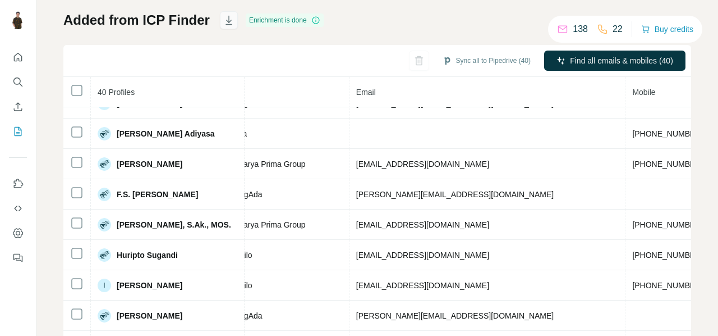
click at [229, 24] on icon "button" at bounding box center [229, 20] width 6 height 9
click at [226, 22] on icon "button" at bounding box center [229, 21] width 6 height 3
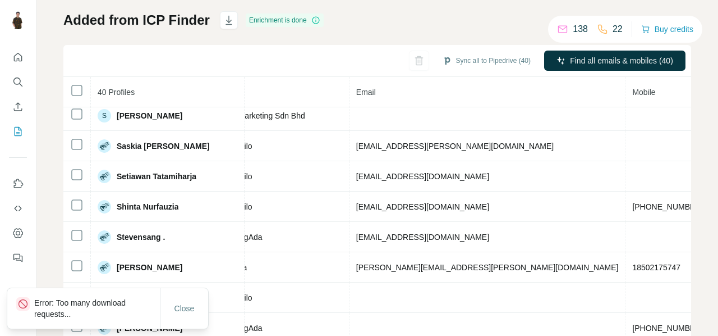
scroll to position [135, 0]
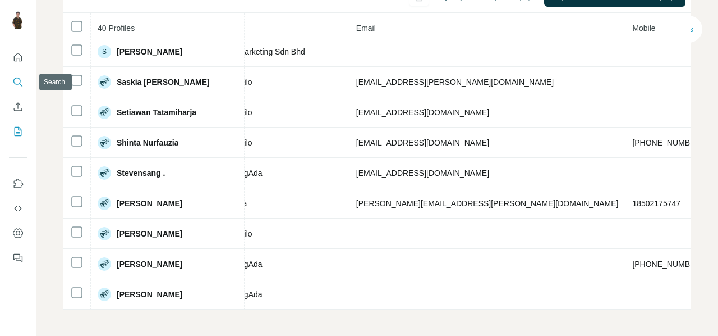
click at [16, 81] on icon "Search" at bounding box center [17, 81] width 11 height 11
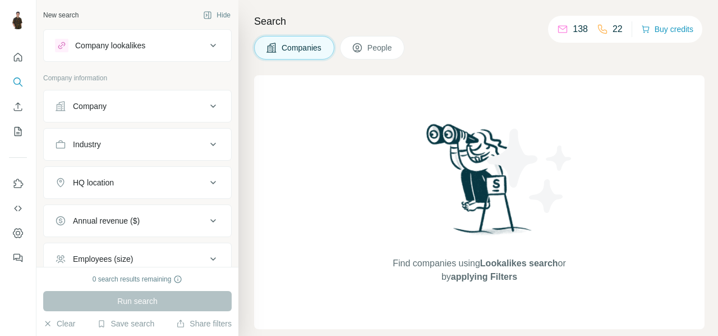
click at [357, 47] on icon at bounding box center [357, 47] width 11 height 11
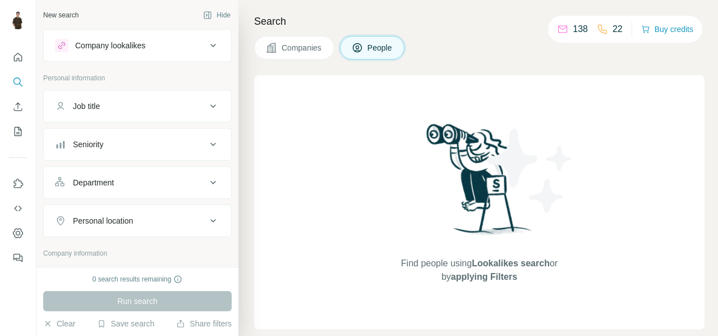
click at [191, 104] on div "Job title" at bounding box center [131, 105] width 152 height 11
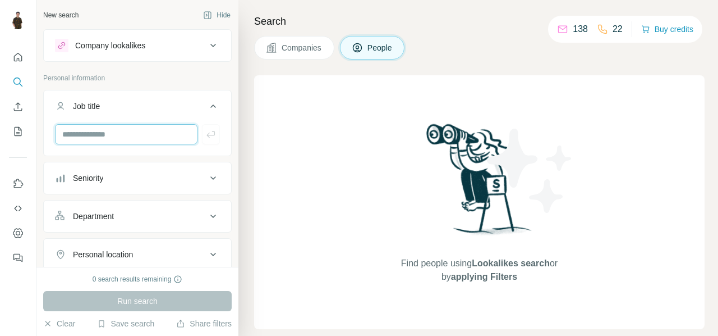
click at [132, 133] on input "text" at bounding box center [126, 134] width 143 height 20
type input "**********"
click at [205, 135] on icon "button" at bounding box center [210, 134] width 11 height 11
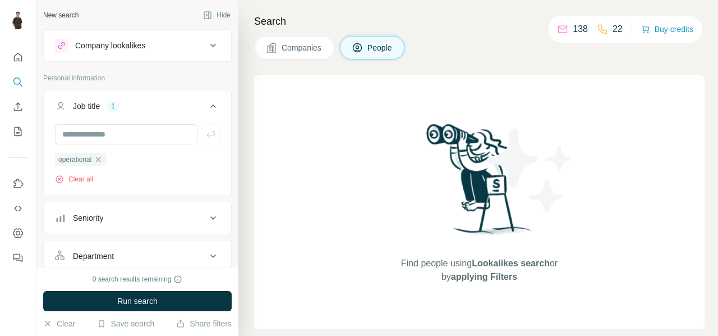
click at [131, 216] on div "Seniority" at bounding box center [131, 217] width 152 height 11
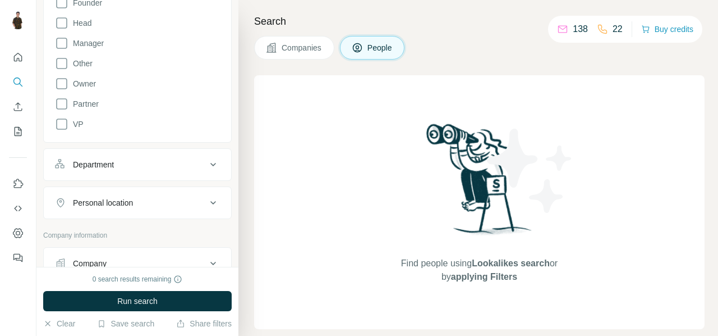
scroll to position [305, 0]
click at [139, 162] on div "Department" at bounding box center [131, 163] width 152 height 11
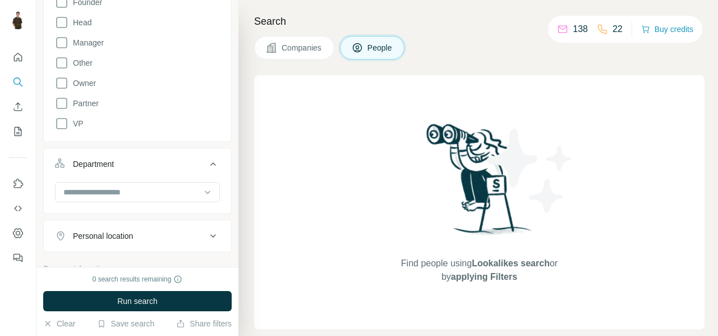
click at [160, 235] on div "Personal location" at bounding box center [131, 235] width 152 height 11
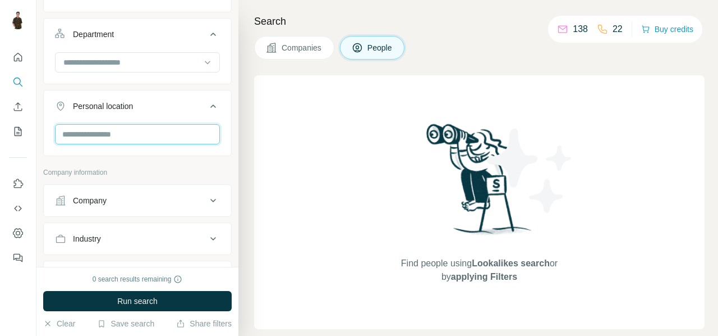
click at [115, 134] on input "text" at bounding box center [137, 134] width 165 height 20
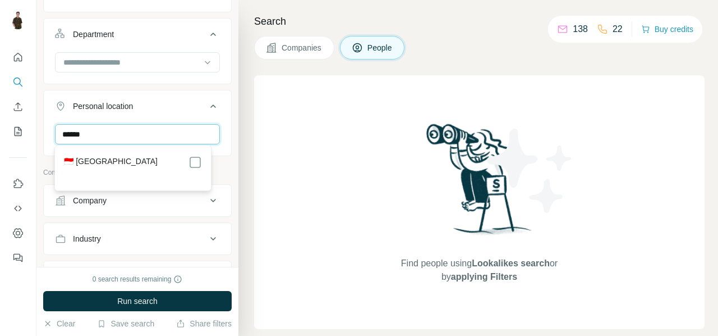
type input "******"
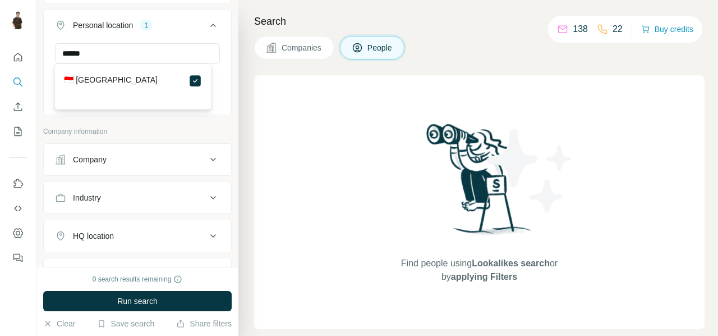
scroll to position [516, 0]
click at [173, 157] on div "Company" at bounding box center [131, 158] width 152 height 11
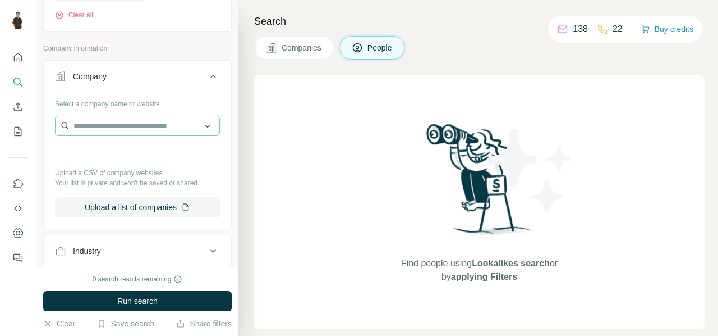
scroll to position [600, 0]
click at [132, 124] on input "text" at bounding box center [137, 124] width 165 height 20
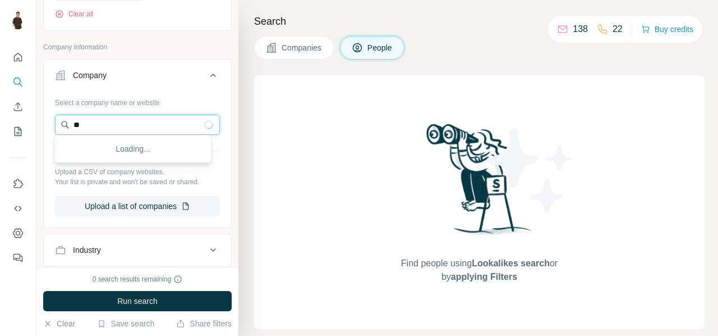
type input "*"
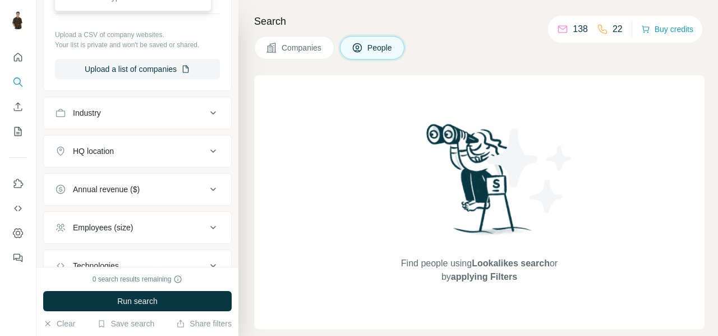
scroll to position [753, 0]
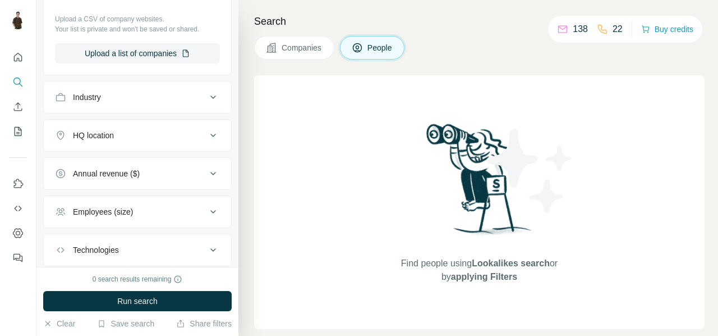
click at [174, 137] on div "HQ location" at bounding box center [131, 135] width 152 height 11
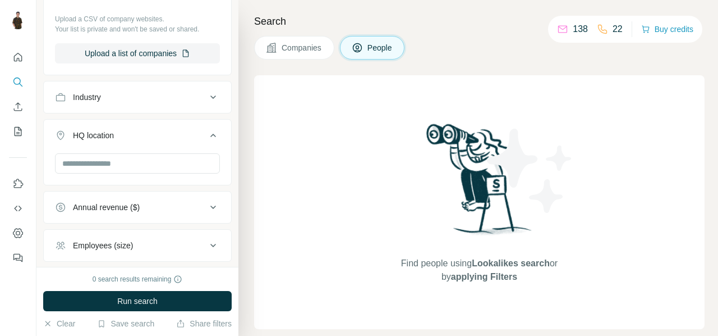
click at [174, 137] on div "HQ location" at bounding box center [131, 135] width 152 height 11
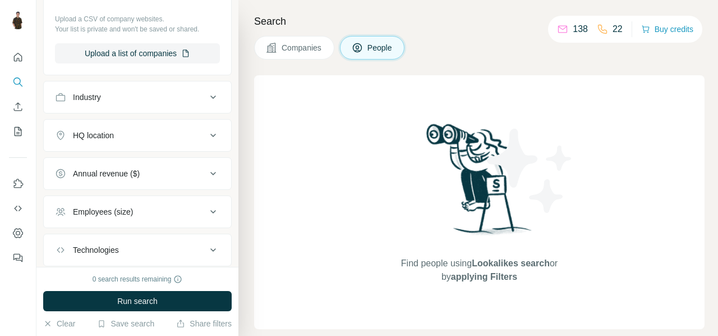
scroll to position [817, 0]
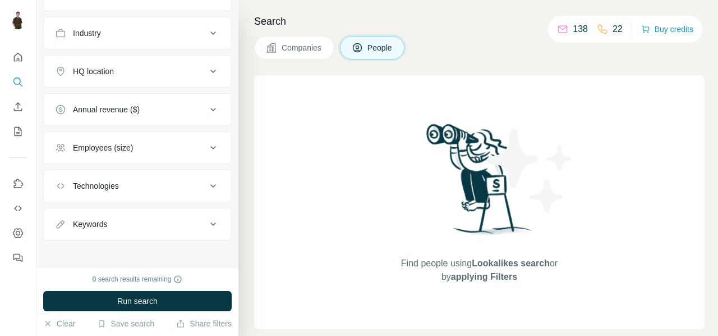
click at [166, 142] on div "Employees (size)" at bounding box center [131, 147] width 152 height 11
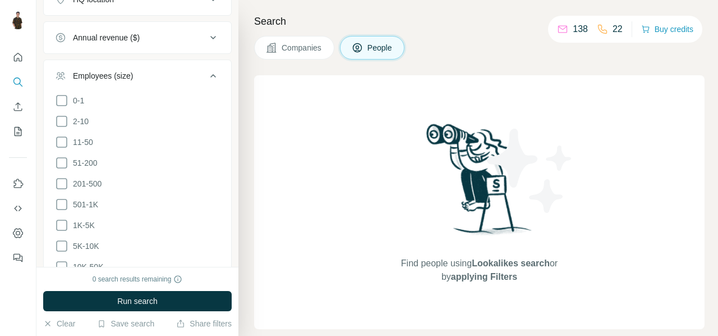
scroll to position [889, 0]
click at [67, 177] on icon at bounding box center [61, 182] width 13 height 13
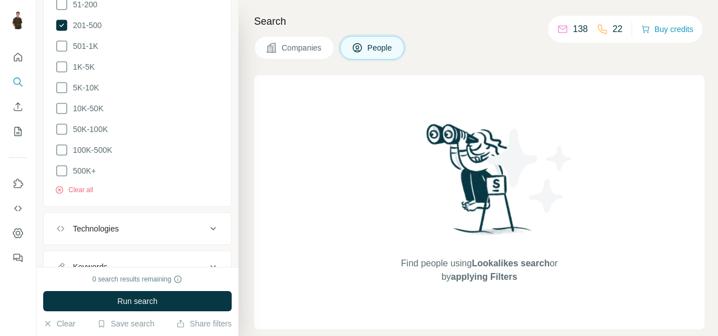
scroll to position [1087, 0]
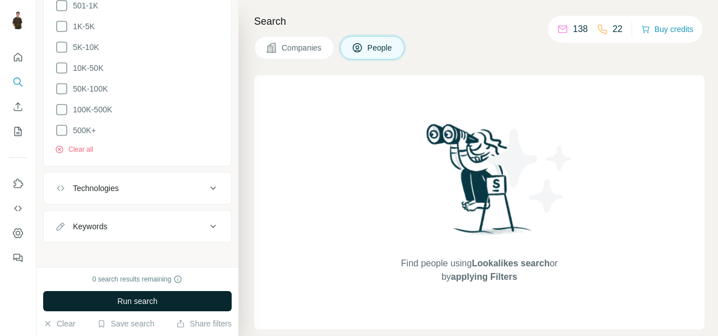
click at [117, 296] on span "Run search" at bounding box center [137, 300] width 40 height 11
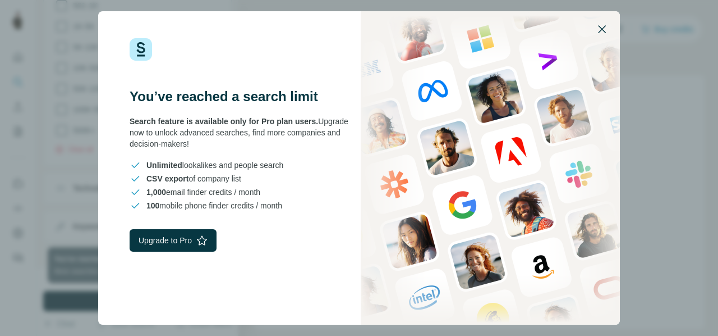
click at [600, 26] on icon "button" at bounding box center [601, 28] width 13 height 13
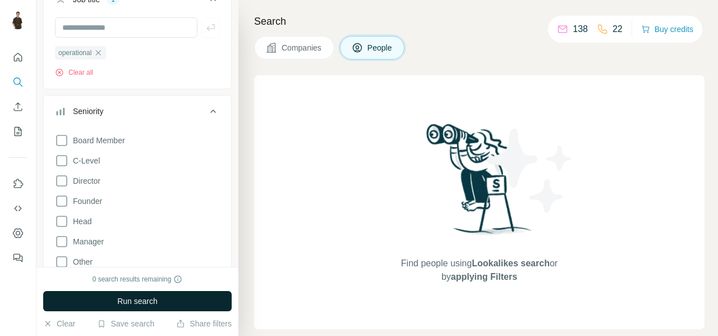
scroll to position [0, 0]
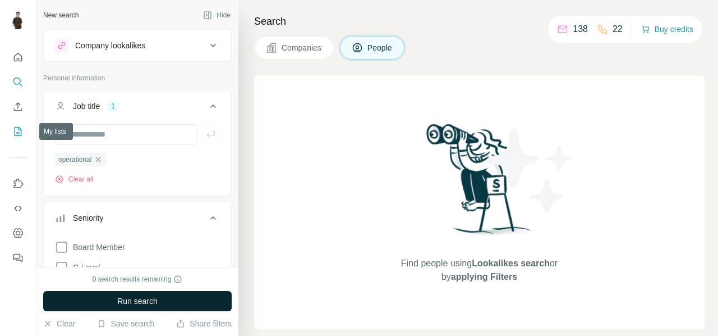
click at [19, 128] on icon "My lists" at bounding box center [18, 131] width 7 height 9
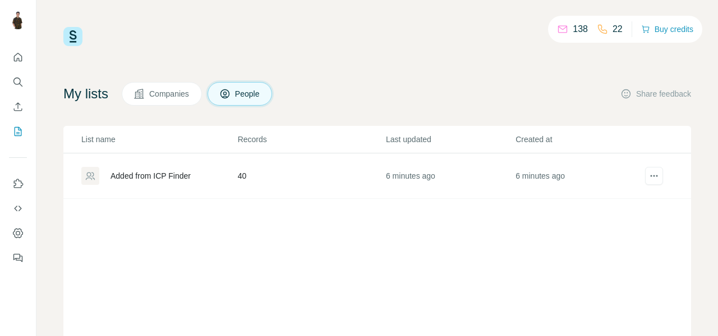
scroll to position [120, 0]
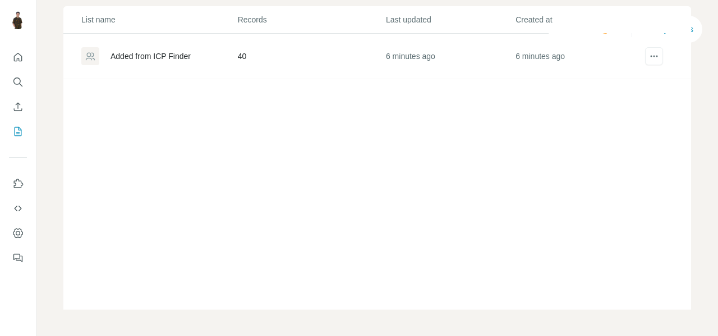
click at [122, 52] on div "Added from ICP Finder" at bounding box center [151, 56] width 80 height 11
